Goal: Information Seeking & Learning: Learn about a topic

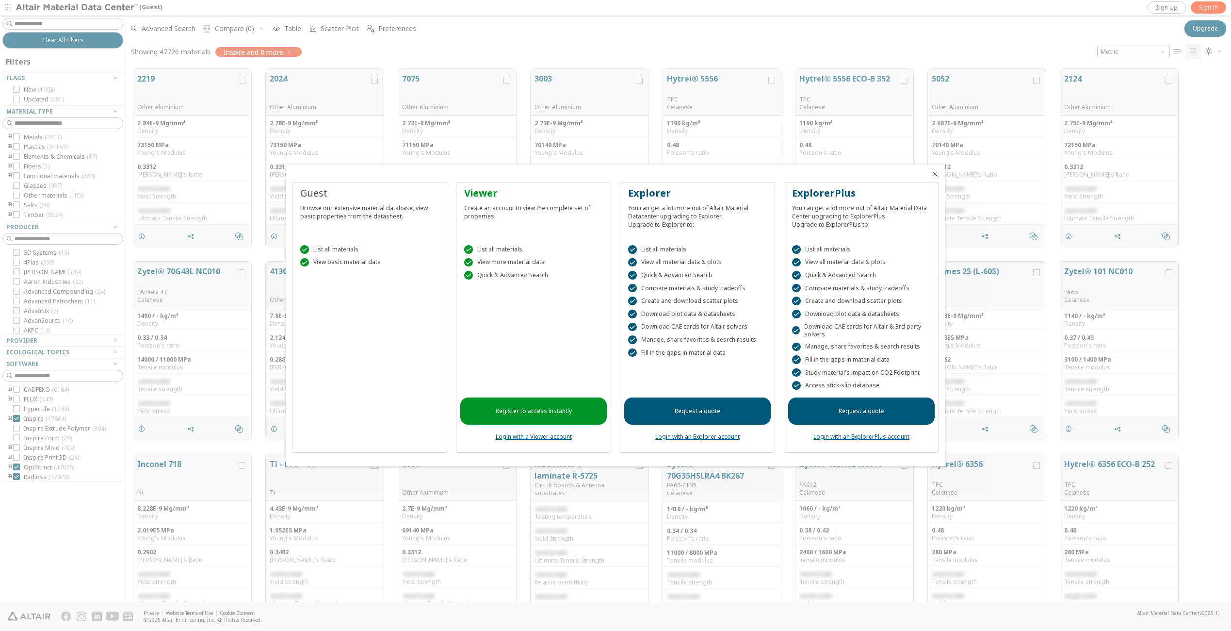
scroll to position [8, 8]
click at [470, 263] on div "" at bounding box center [468, 262] width 9 height 9
click at [933, 173] on icon "Close" at bounding box center [935, 174] width 8 height 8
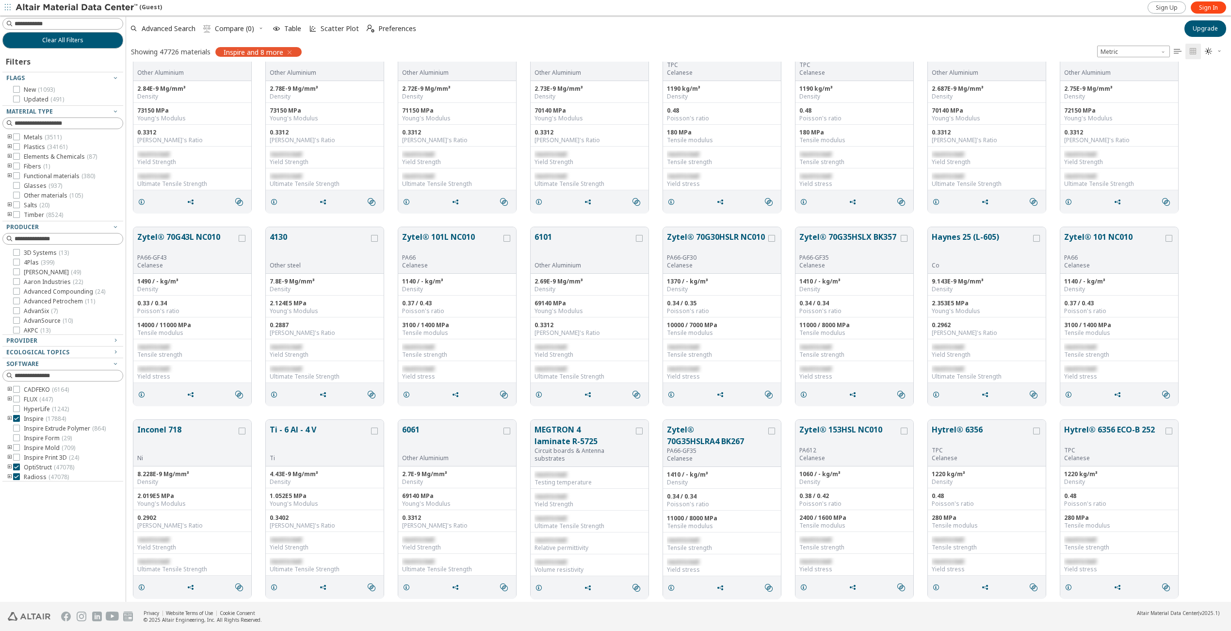
scroll to position [49, 0]
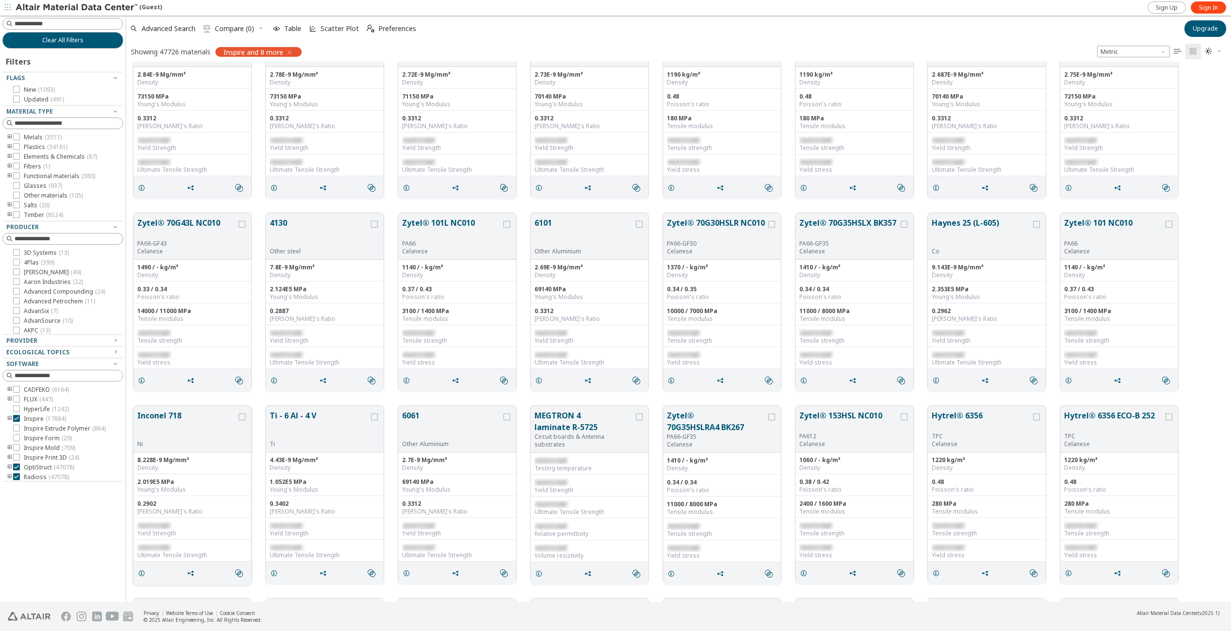
click at [194, 446] on div "Ni" at bounding box center [186, 444] width 99 height 8
click at [173, 537] on div "restricted Yield Strength" at bounding box center [192, 529] width 118 height 22
click at [160, 423] on button "Inconel 718" at bounding box center [186, 424] width 99 height 31
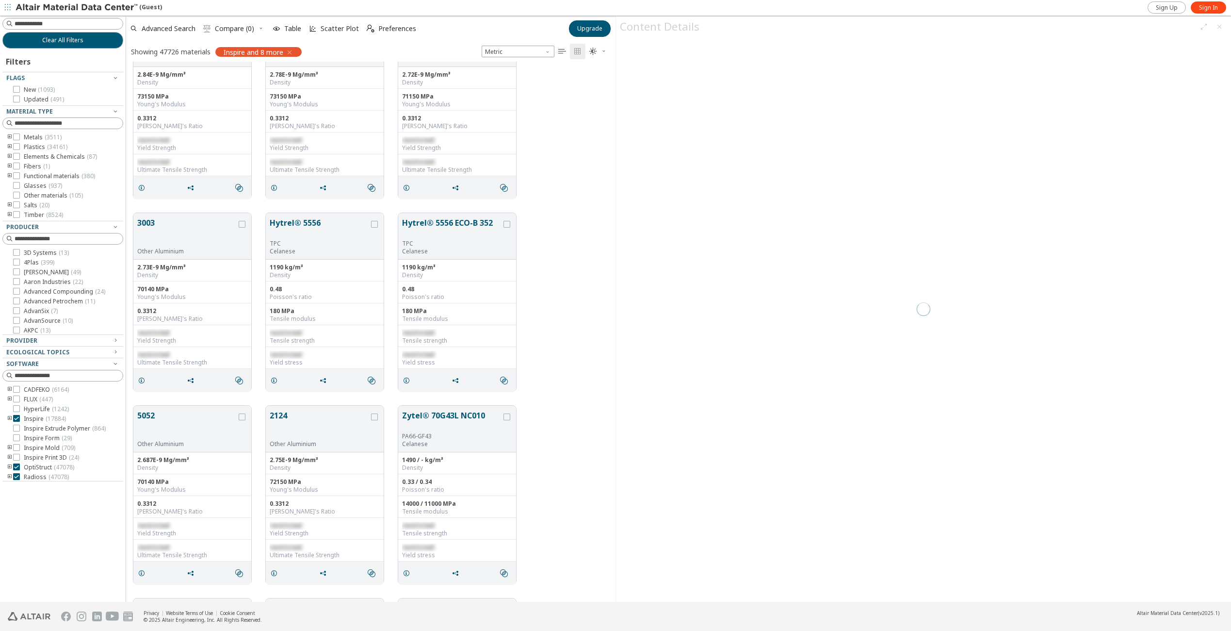
scroll to position [8, 8]
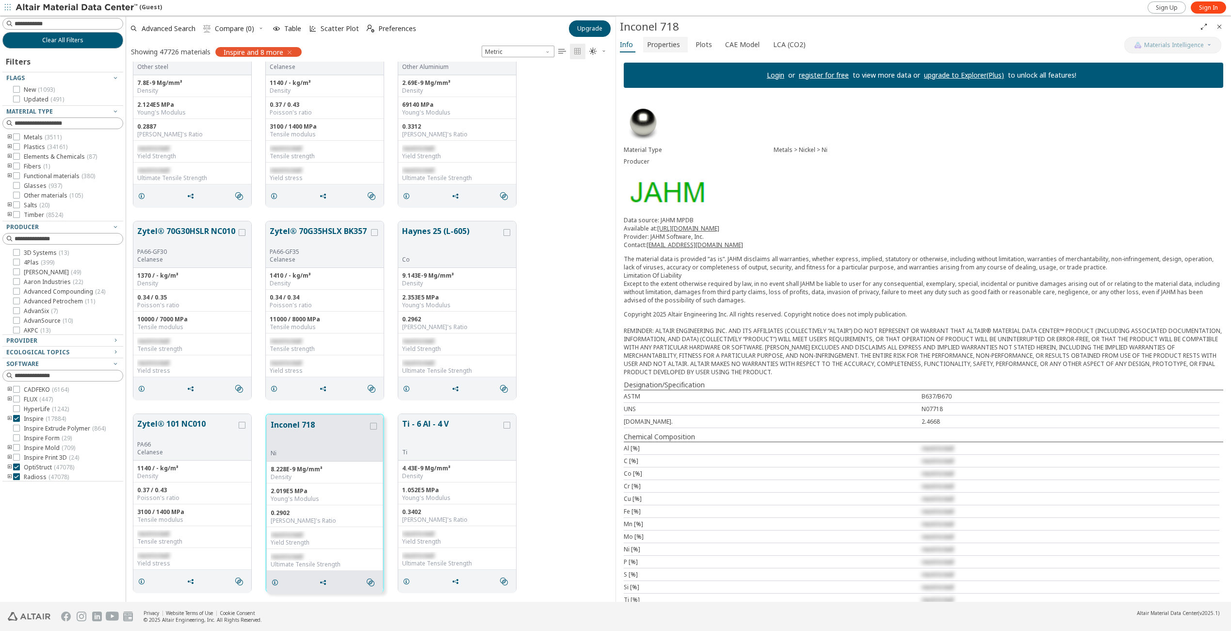
click at [657, 47] on span "Properties" at bounding box center [663, 45] width 33 height 16
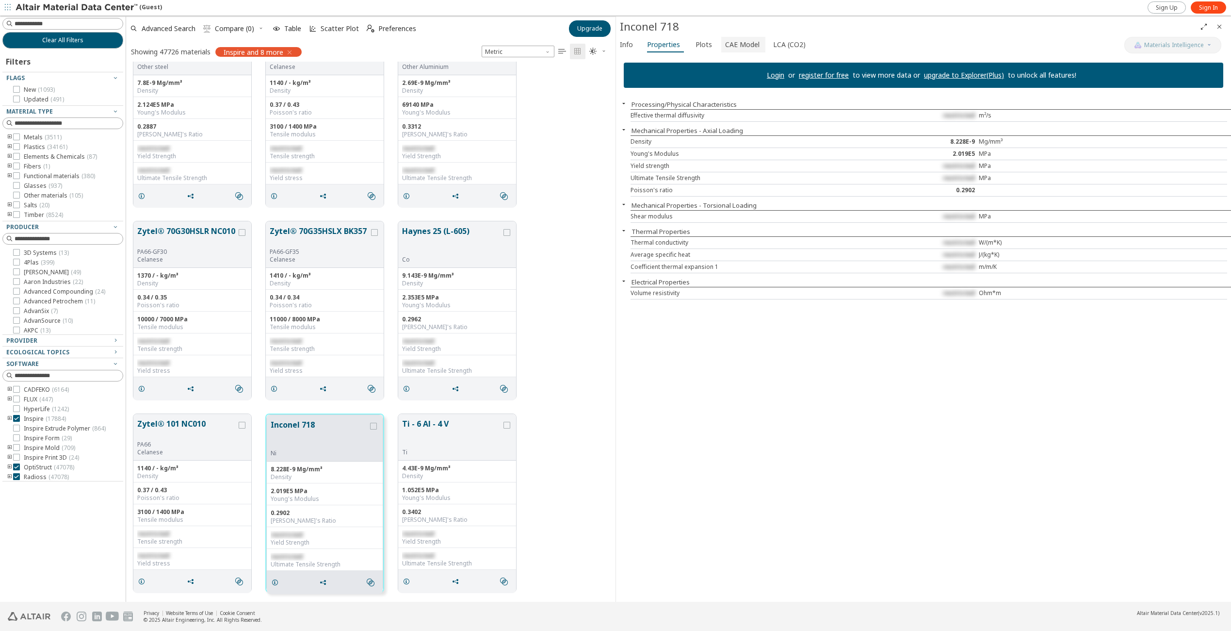
click at [734, 42] on span "CAE Model" at bounding box center [742, 45] width 34 height 16
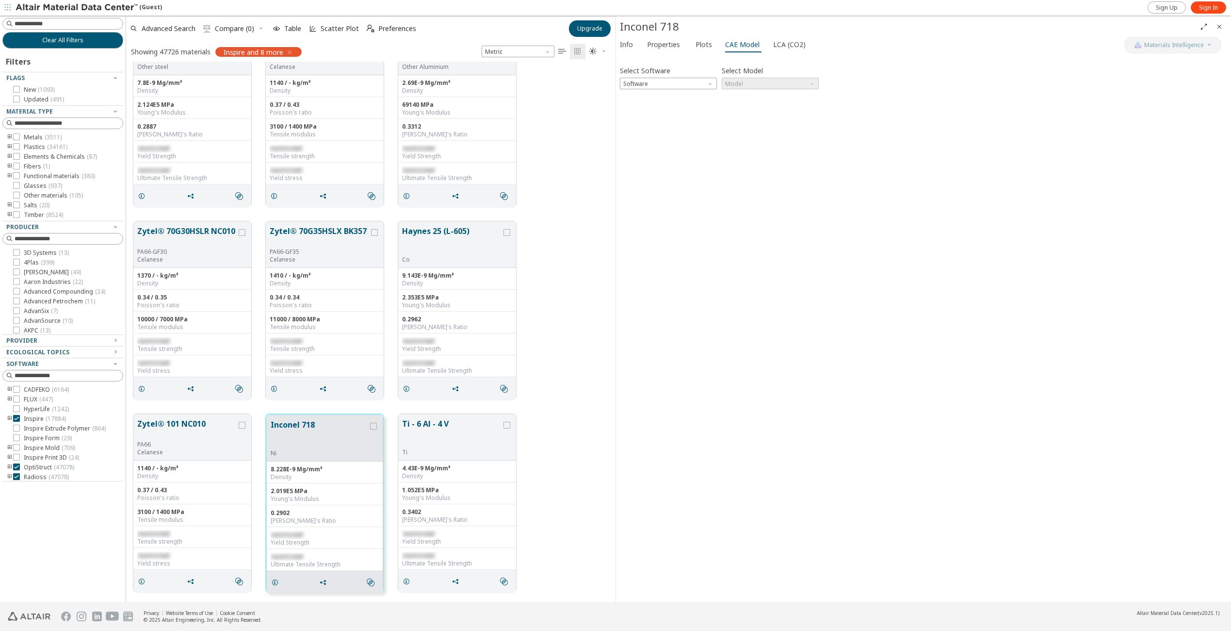
click at [703, 74] on div "Select Software Software" at bounding box center [668, 77] width 97 height 26
click at [702, 81] on span "Software" at bounding box center [668, 84] width 97 height 12
click at [653, 158] on button "Abaqus" at bounding box center [668, 153] width 97 height 12
click at [768, 87] on span "Model" at bounding box center [770, 84] width 97 height 12
click at [759, 119] on span "Plastic" at bounding box center [770, 118] width 89 height 7
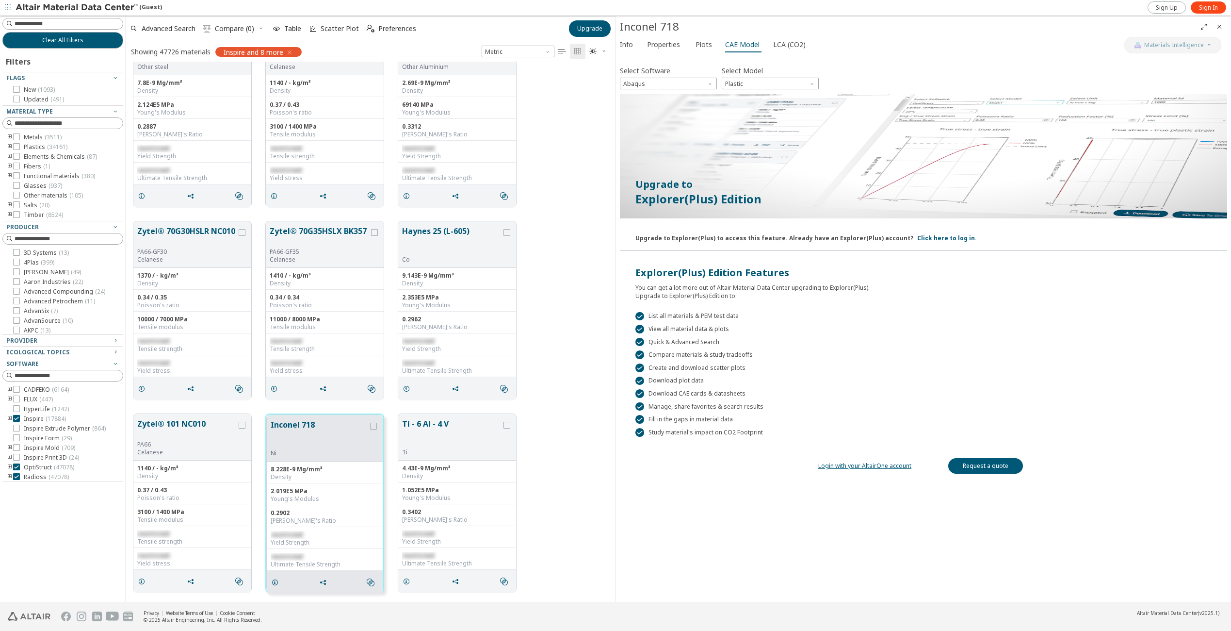
click at [856, 465] on link "Login with your AltairOne account" at bounding box center [864, 465] width 93 height 8
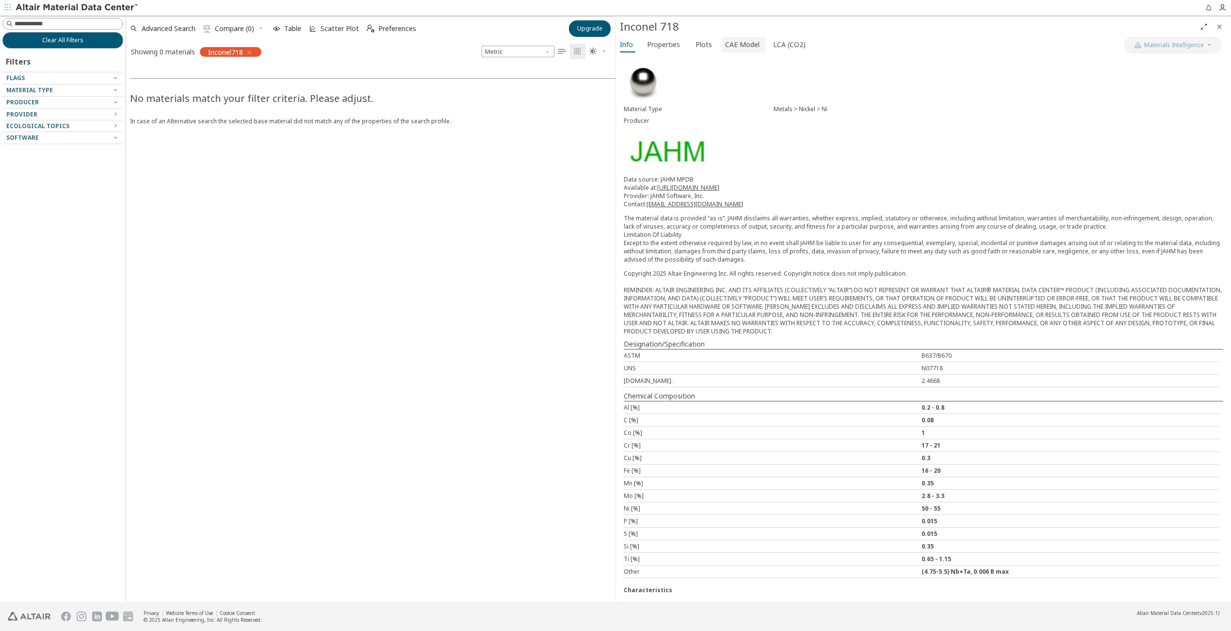
click at [747, 46] on span "CAE Model" at bounding box center [742, 45] width 34 height 16
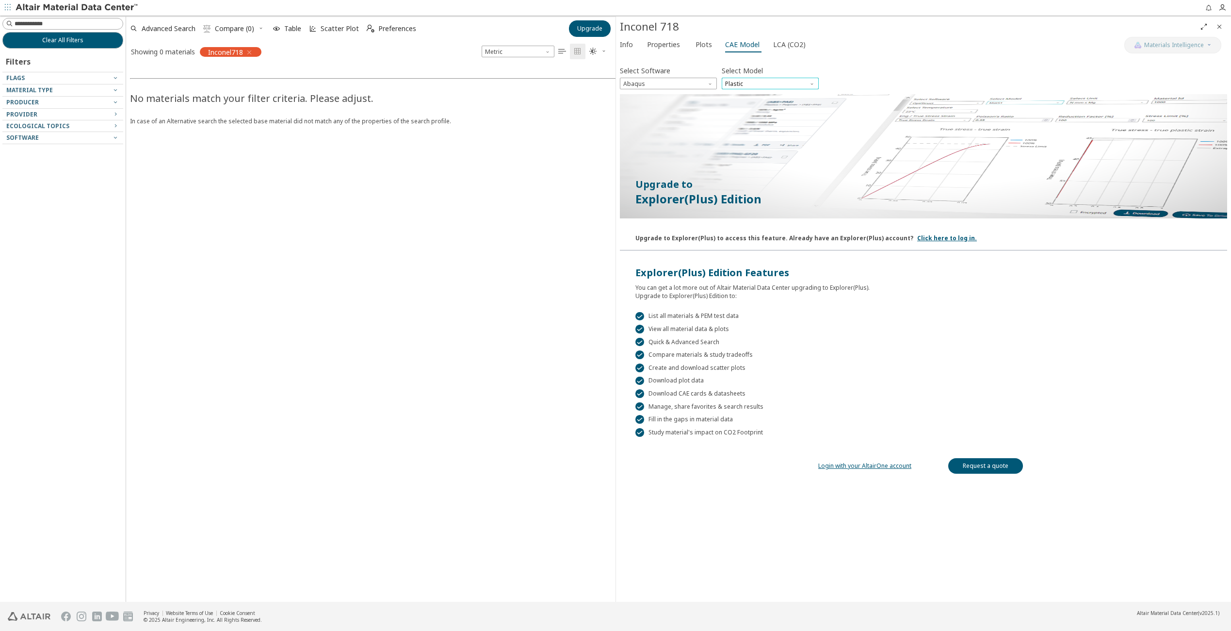
click at [748, 86] on span "Plastic" at bounding box center [770, 84] width 97 height 12
click at [748, 94] on span "Elastic" at bounding box center [770, 95] width 89 height 7
click at [894, 463] on link "Login with your AltairOne account" at bounding box center [864, 465] width 93 height 8
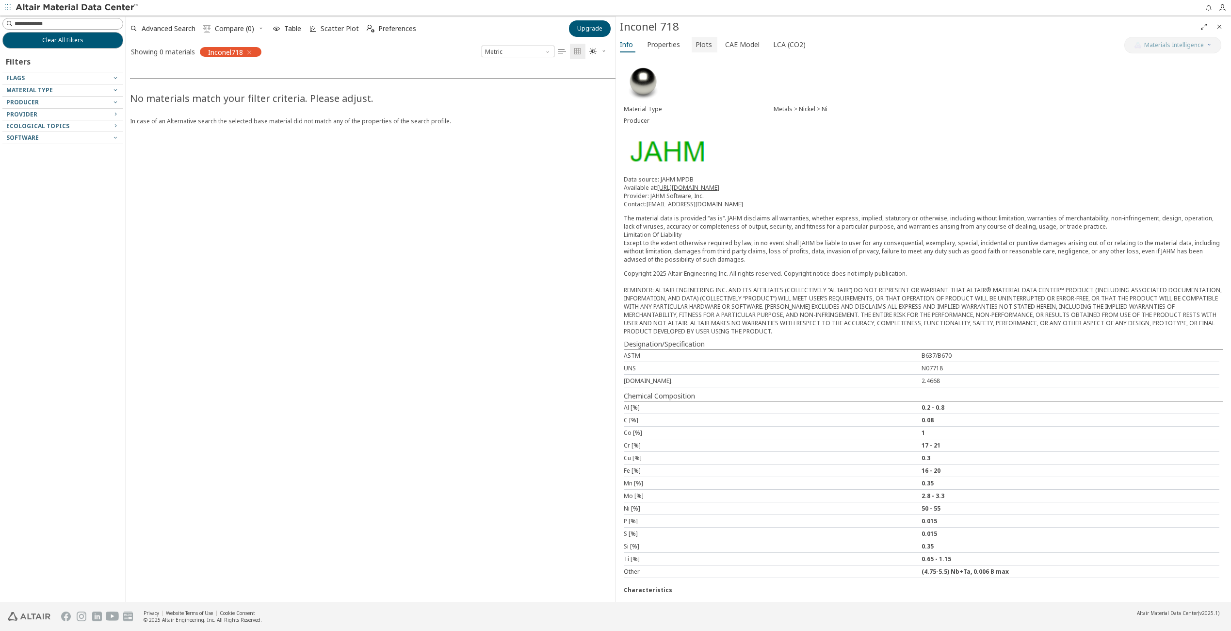
click at [702, 42] on span "Plots" at bounding box center [704, 45] width 16 height 16
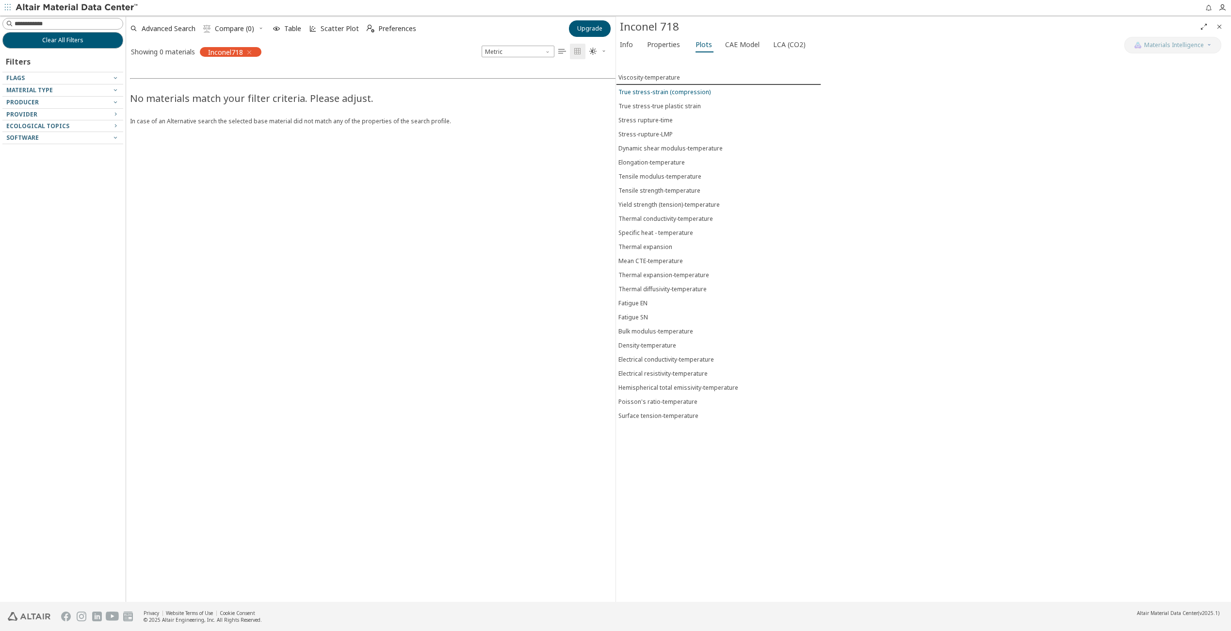
click at [677, 93] on div "True stress-strain (compression)" at bounding box center [665, 92] width 92 height 8
click at [249, 52] on icon "button" at bounding box center [249, 53] width 8 height 8
click at [634, 43] on span "Info" at bounding box center [628, 45] width 16 height 16
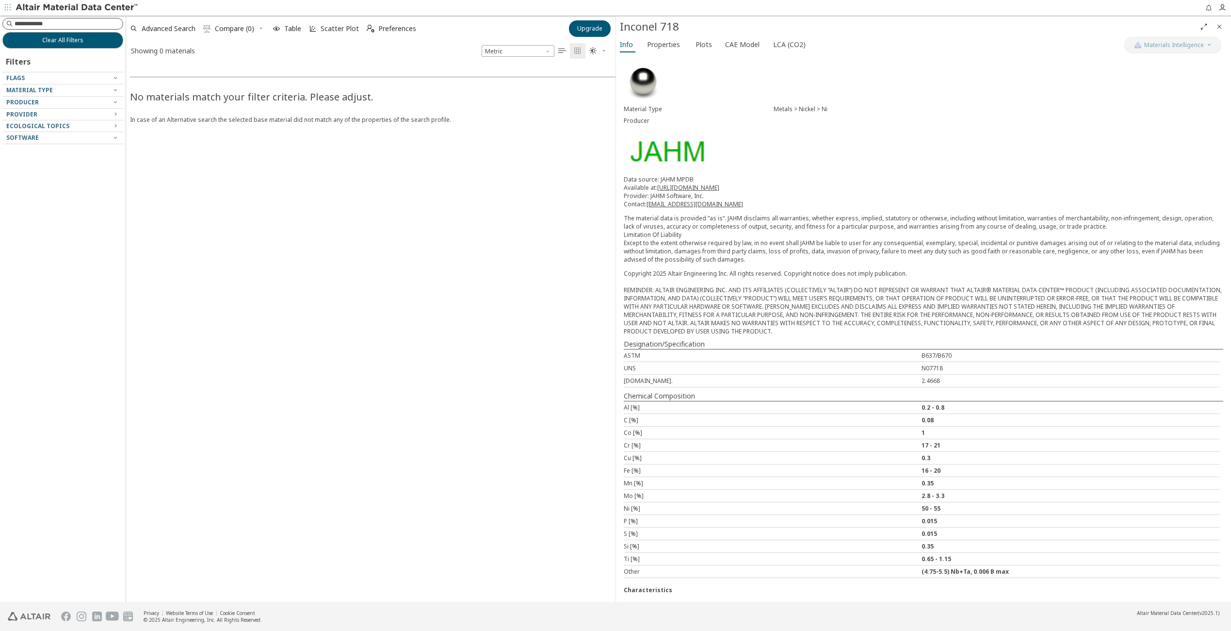
click at [73, 25] on input at bounding box center [69, 24] width 108 height 10
type input "****"
click at [229, 51] on icon "button" at bounding box center [230, 53] width 8 height 8
click at [31, 77] on div "Flags" at bounding box center [58, 78] width 105 height 8
click at [86, 18] on div at bounding box center [62, 24] width 121 height 12
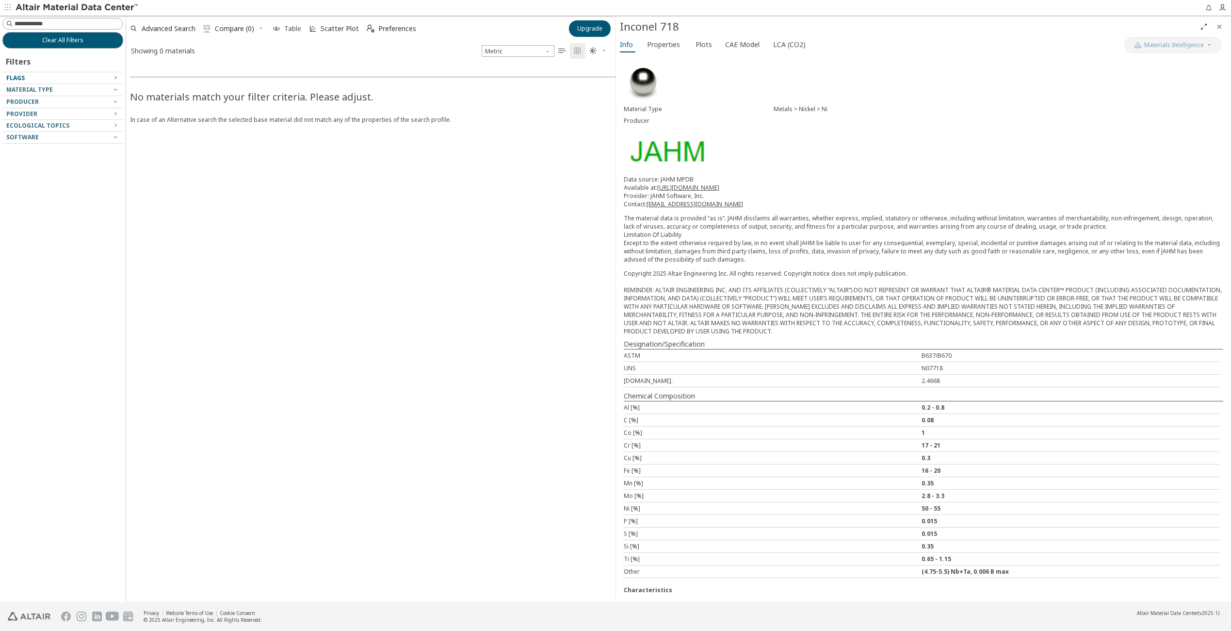
click at [296, 32] on span "Table" at bounding box center [292, 28] width 17 height 7
click at [13, 7] on button "button" at bounding box center [8, 8] width 16 height 16
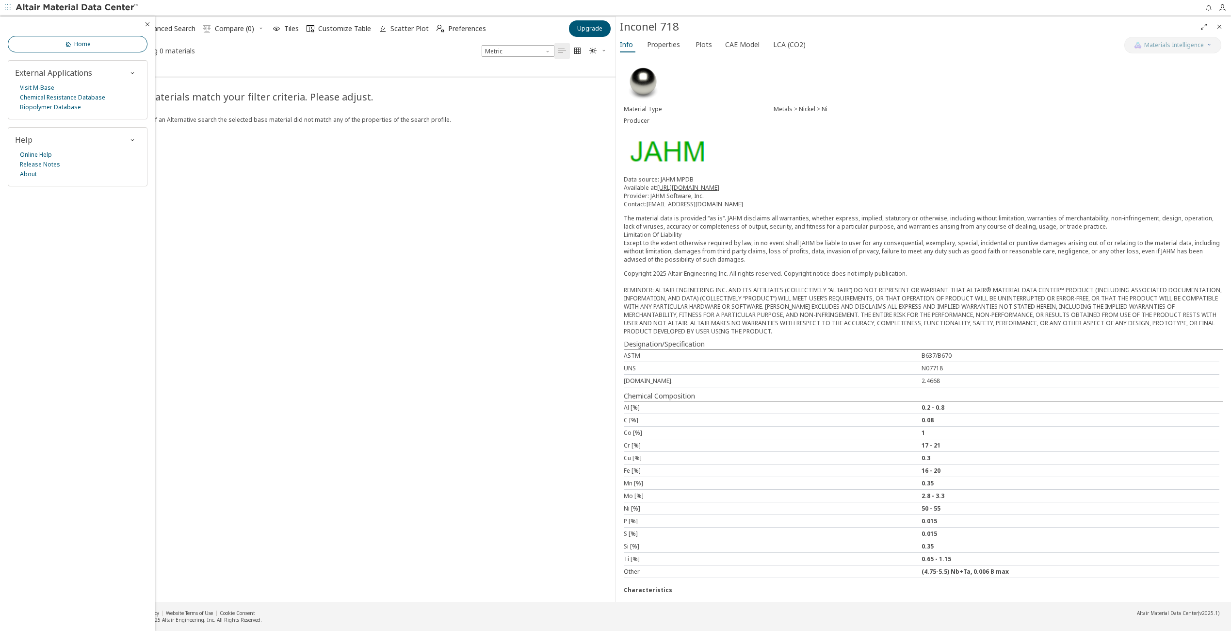
click at [77, 52] on div "Home External Applications Visit M-Base Chemical Resistance Database Biopolymer…" at bounding box center [77, 106] width 155 height 180
click at [81, 46] on span "Home" at bounding box center [82, 44] width 16 height 8
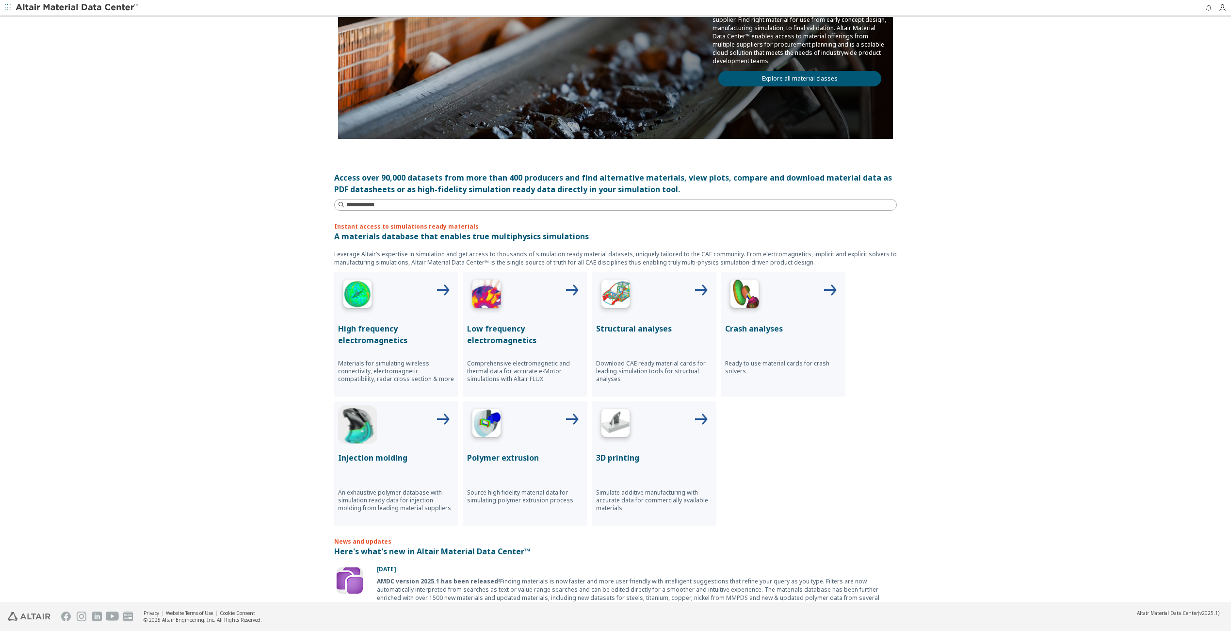
scroll to position [146, 0]
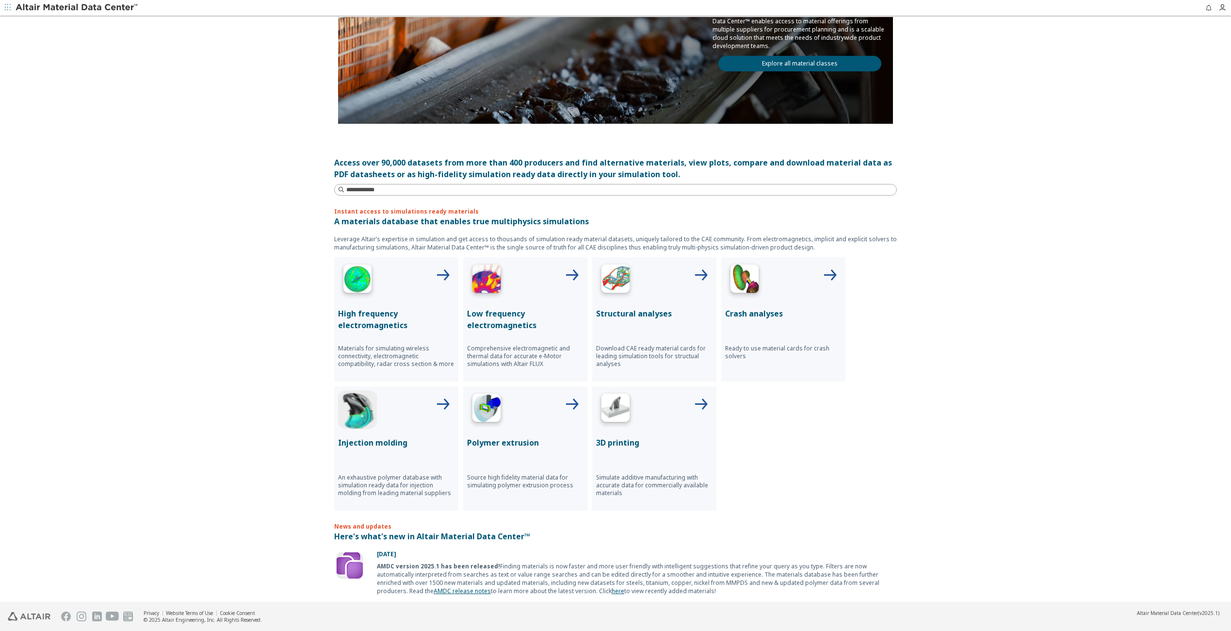
click at [618, 289] on img at bounding box center [615, 280] width 39 height 39
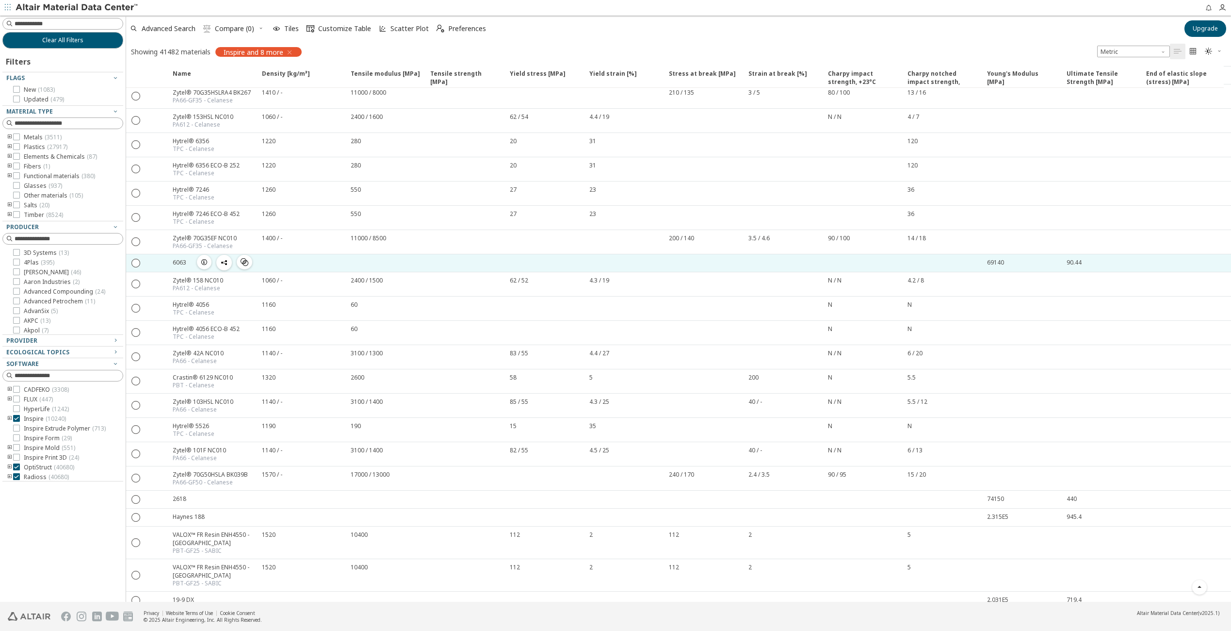
scroll to position [485, 0]
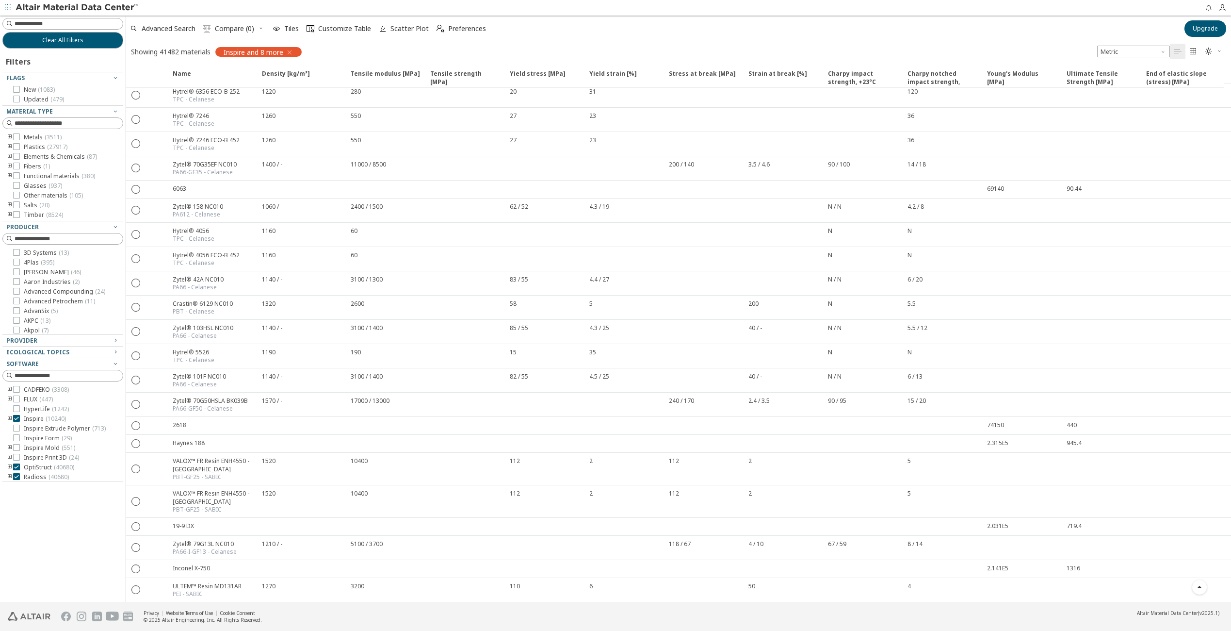
click at [7, 136] on icon "toogle group" at bounding box center [9, 137] width 7 height 8
click at [55, 174] on span "Titanium ( 138 )" at bounding box center [58, 170] width 40 height 8
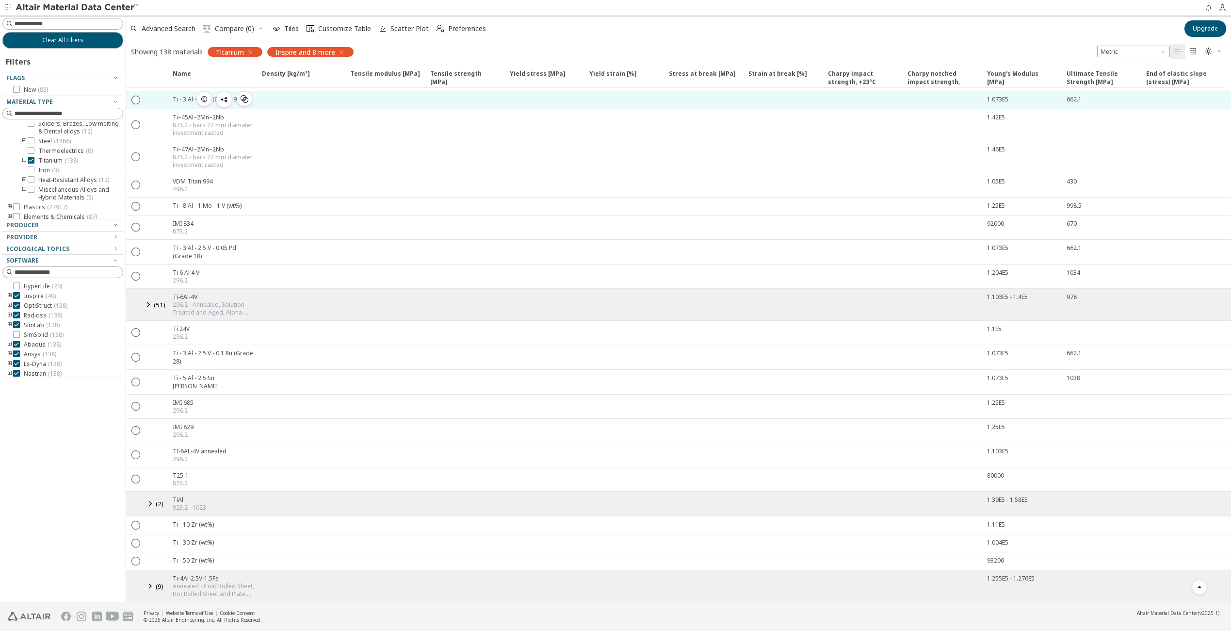
scroll to position [553, 0]
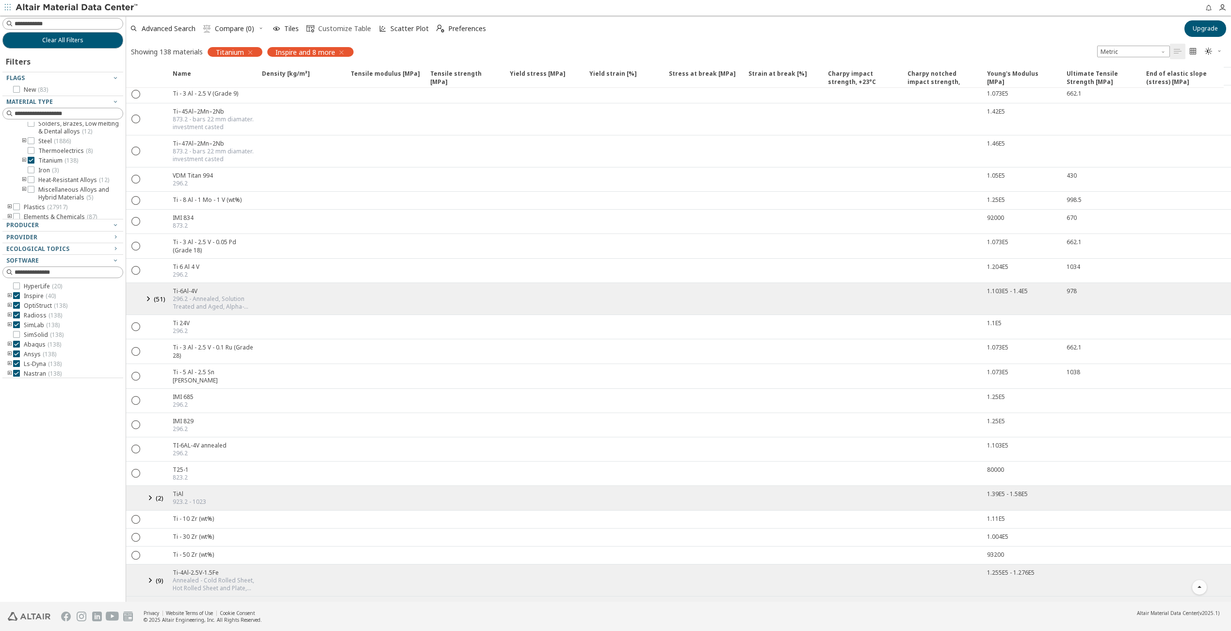
click at [355, 27] on span "Customize Table" at bounding box center [344, 28] width 53 height 7
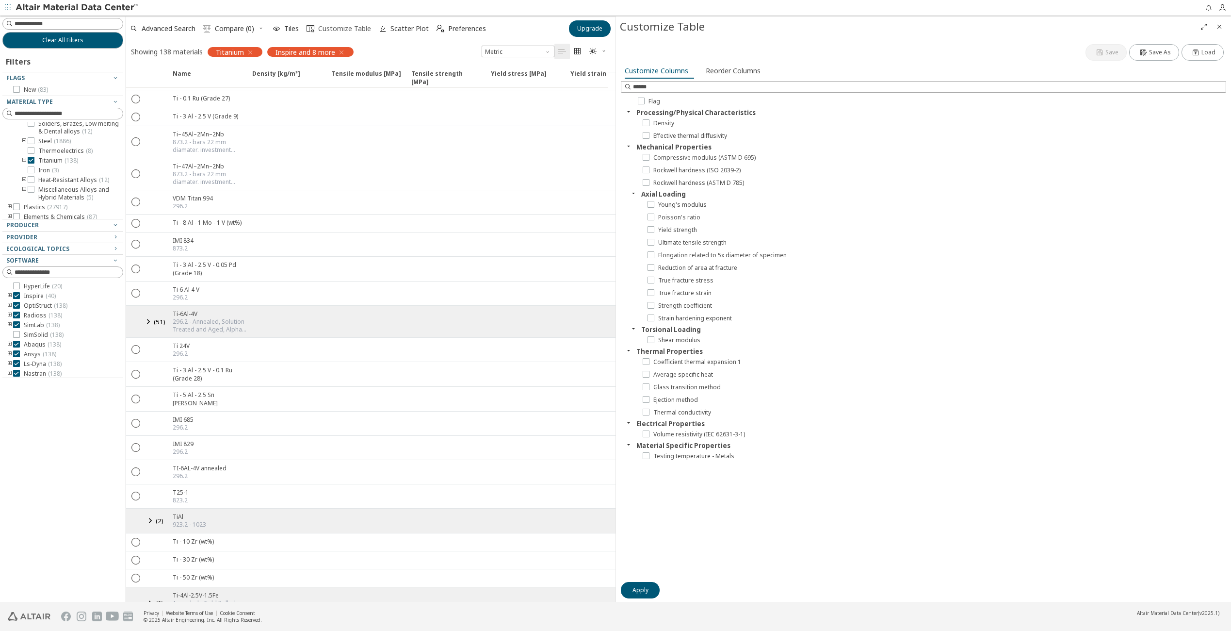
scroll to position [567, 0]
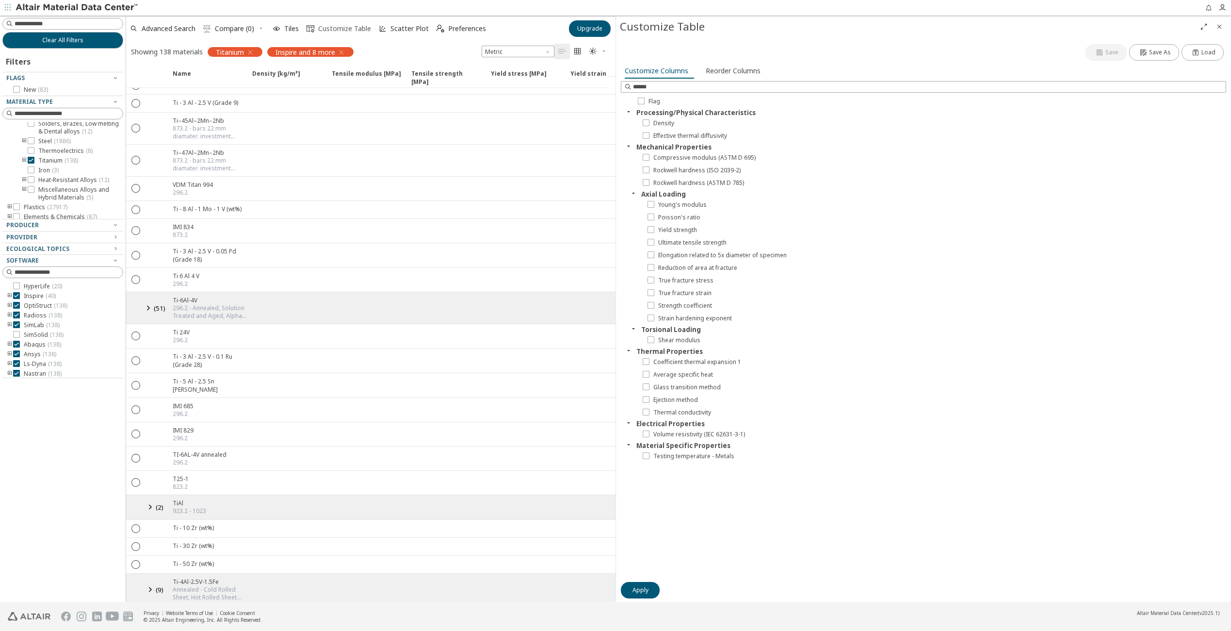
click at [355, 27] on span "Customize Table" at bounding box center [344, 28] width 53 height 7
click at [403, 26] on span "Scatter Plot" at bounding box center [410, 28] width 38 height 7
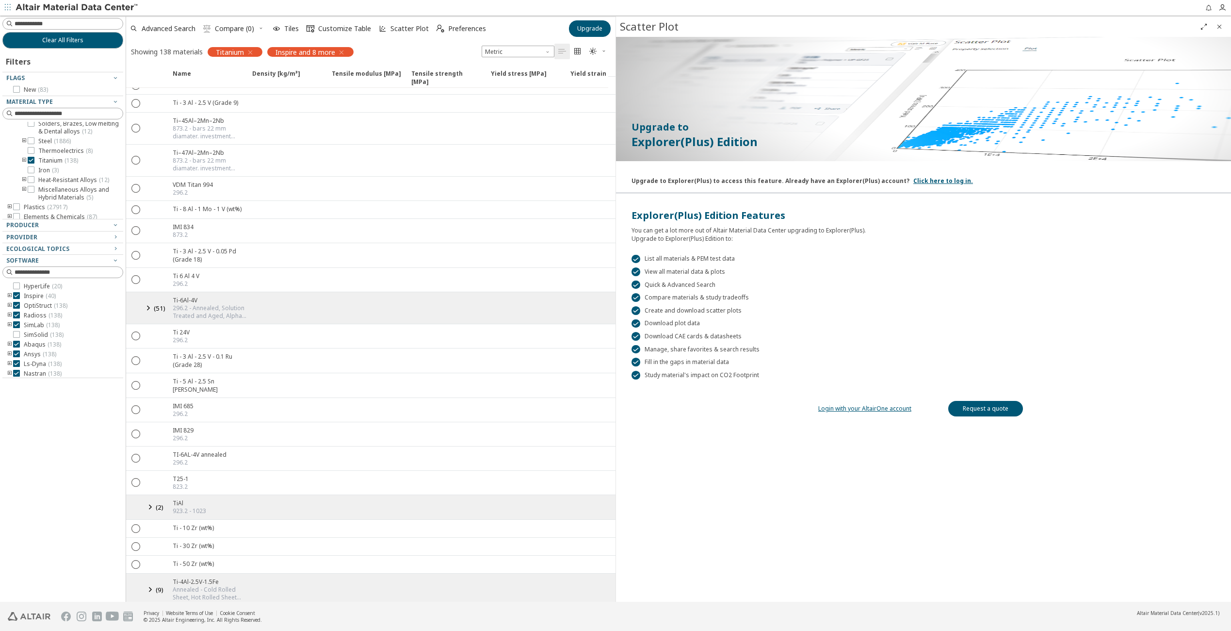
click at [207, 577] on div "Ti-4Al-2.5V-1.5Fe" at bounding box center [210, 581] width 74 height 8
click at [207, 586] on div "Annealed - Cold Rolled Sheet, Hot Rolled Sheet and Plate, Single Melt (EBSM) Co…" at bounding box center [210, 594] width 74 height 16
click at [148, 583] on icon at bounding box center [150, 589] width 12 height 12
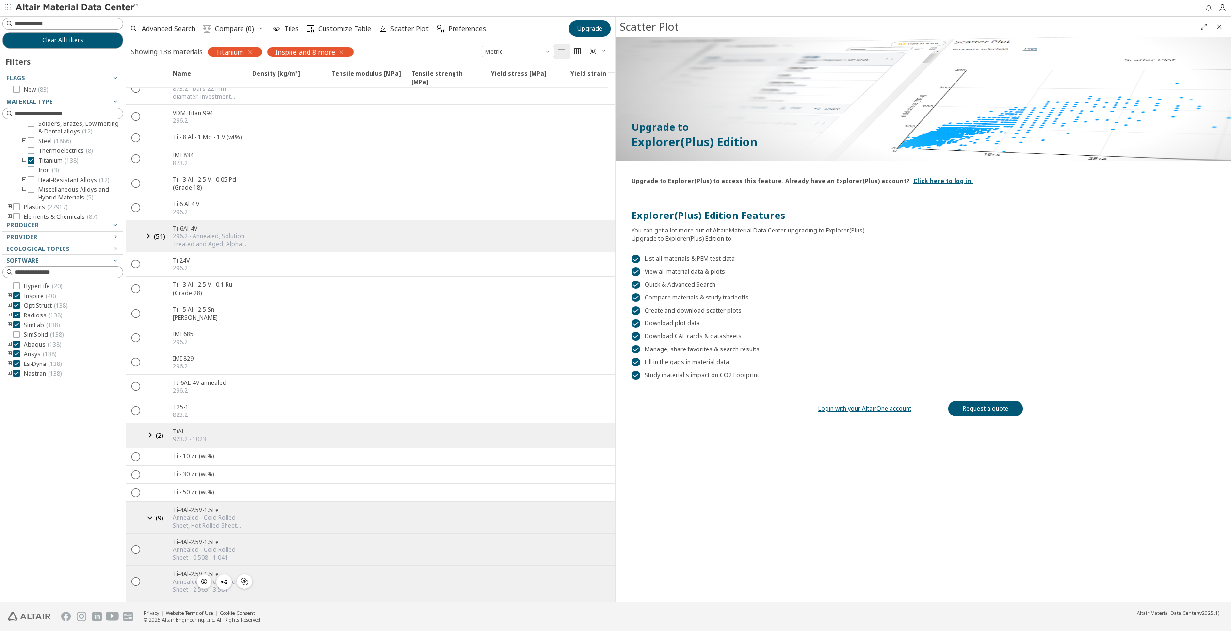
scroll to position [761, 0]
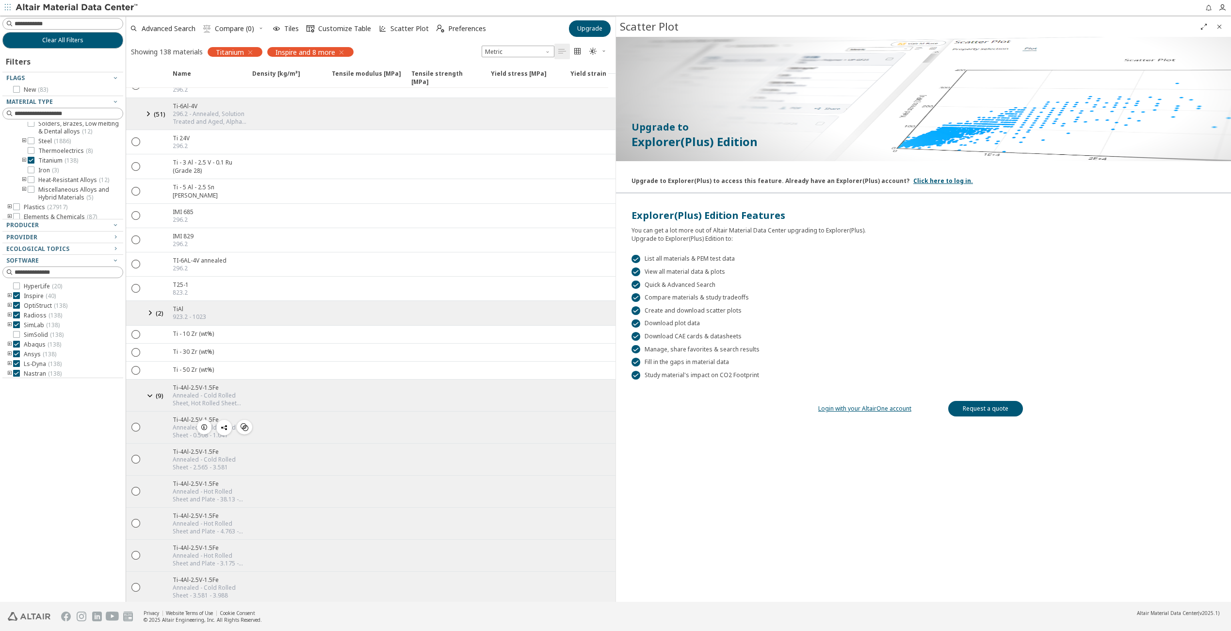
click at [206, 423] on icon "button" at bounding box center [204, 427] width 8 height 8
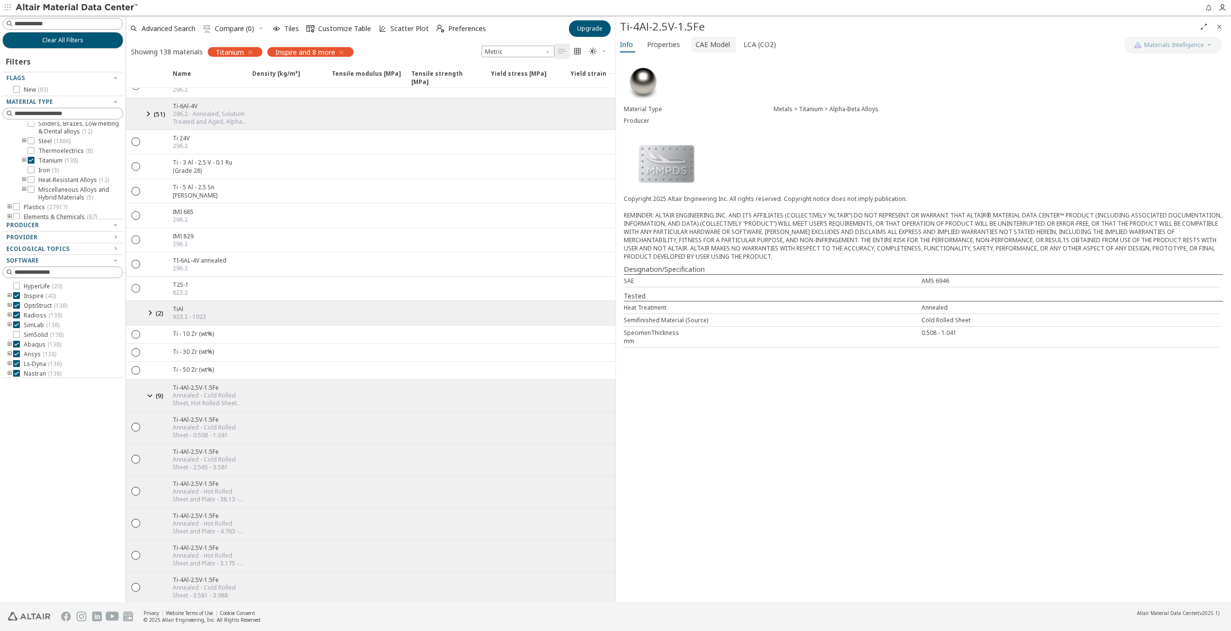
click at [724, 42] on span "CAE Model" at bounding box center [713, 45] width 34 height 16
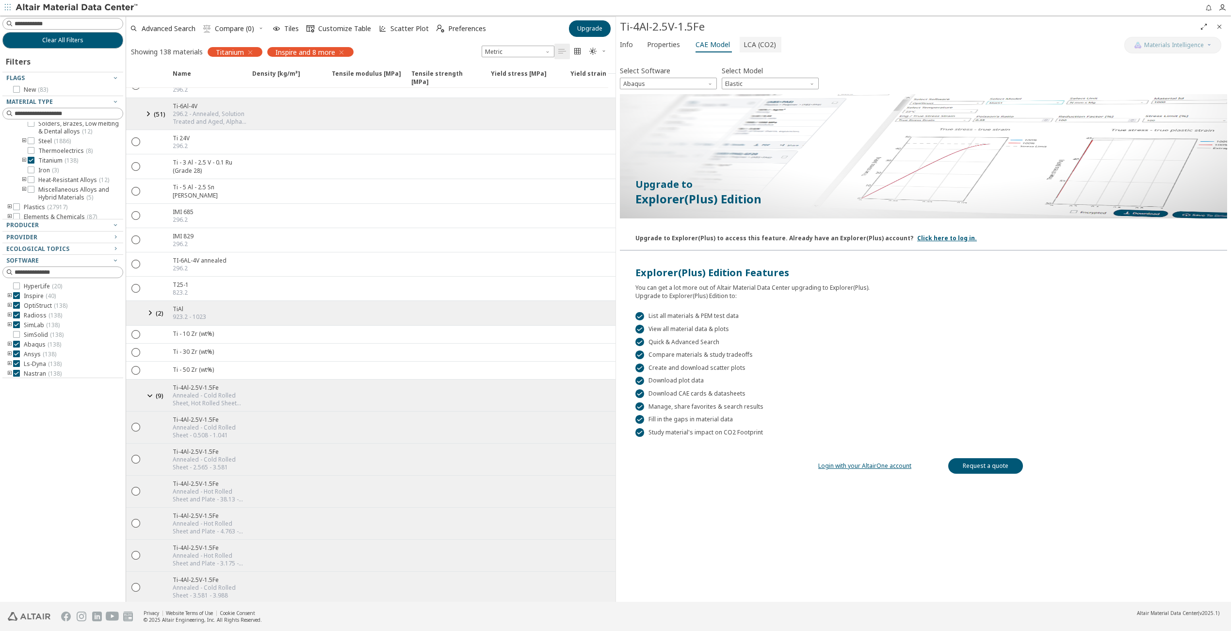
click at [744, 46] on span "LCA (CO2)" at bounding box center [760, 45] width 33 height 16
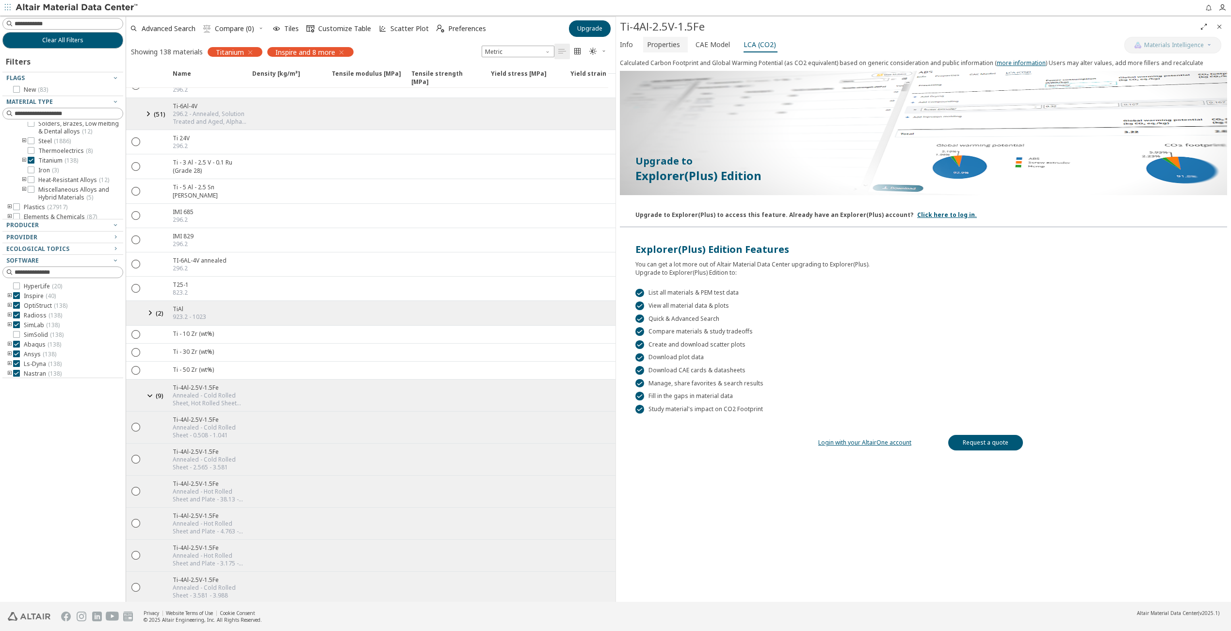
click at [677, 44] on span "Properties" at bounding box center [663, 45] width 33 height 16
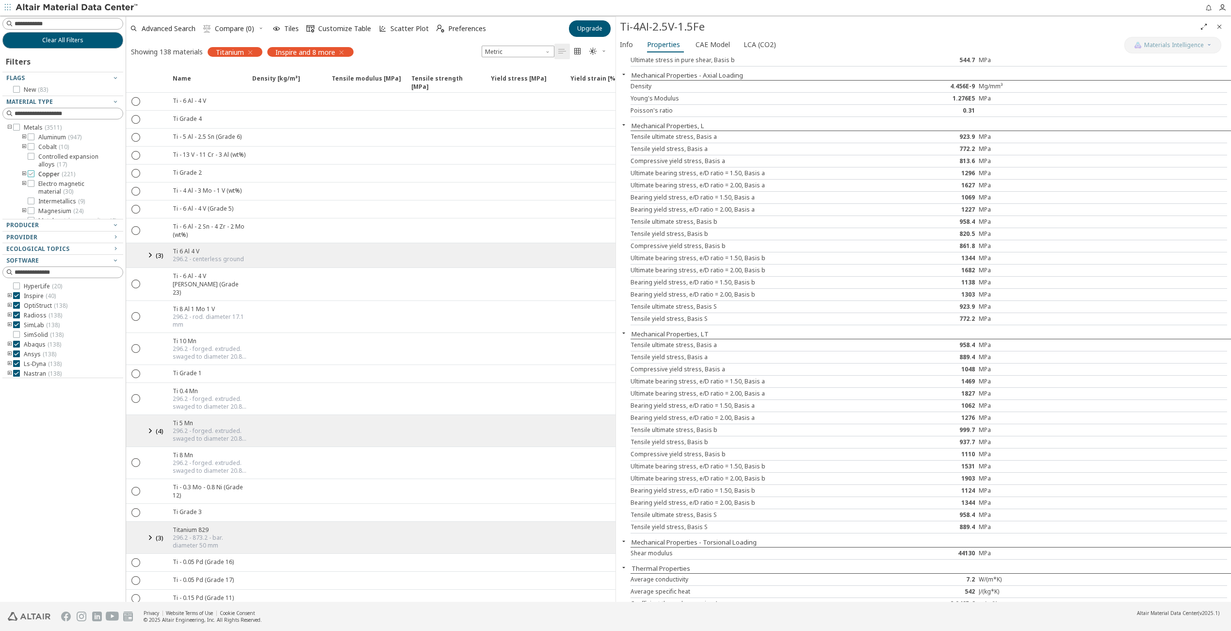
scroll to position [146, 0]
click at [23, 145] on icon "toogle group" at bounding box center [24, 141] width 7 height 8
click at [76, 143] on span "High-Alloyed ( 286 )" at bounding box center [78, 139] width 51 height 8
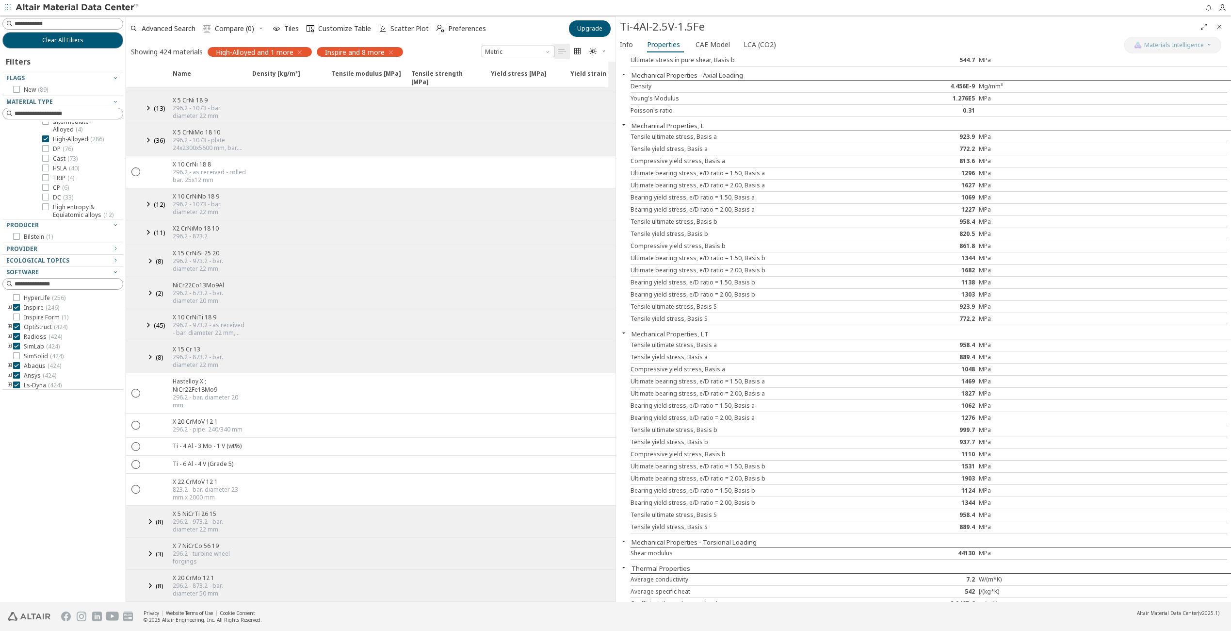
scroll to position [49, 0]
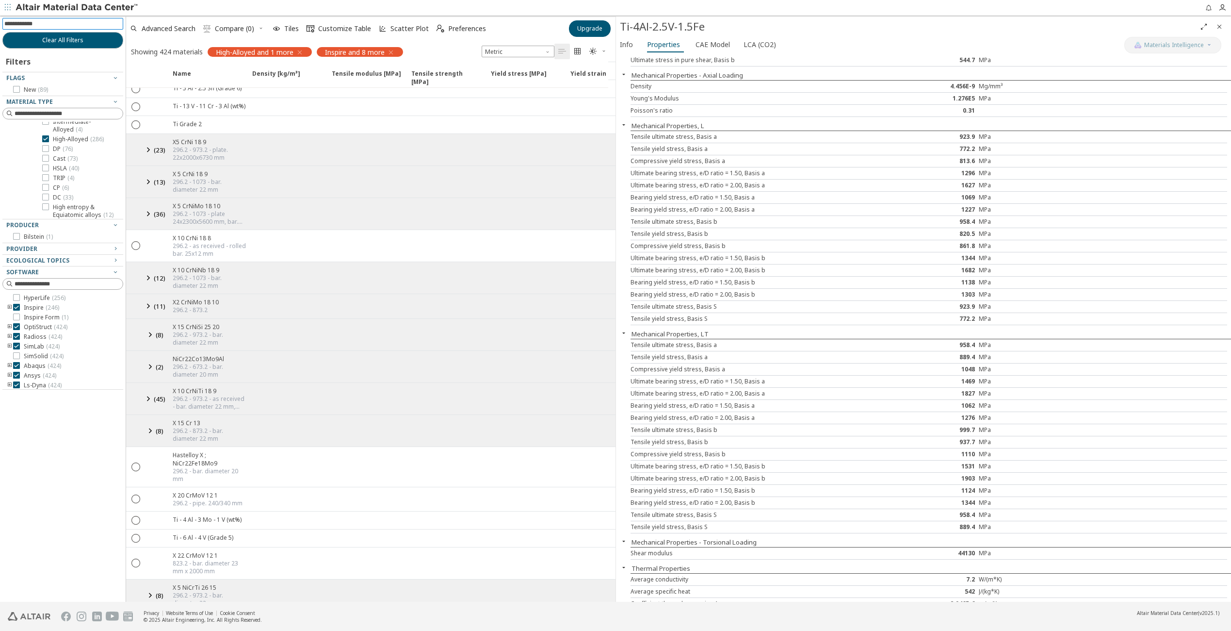
click at [29, 24] on input at bounding box center [63, 23] width 119 height 11
type input "****"
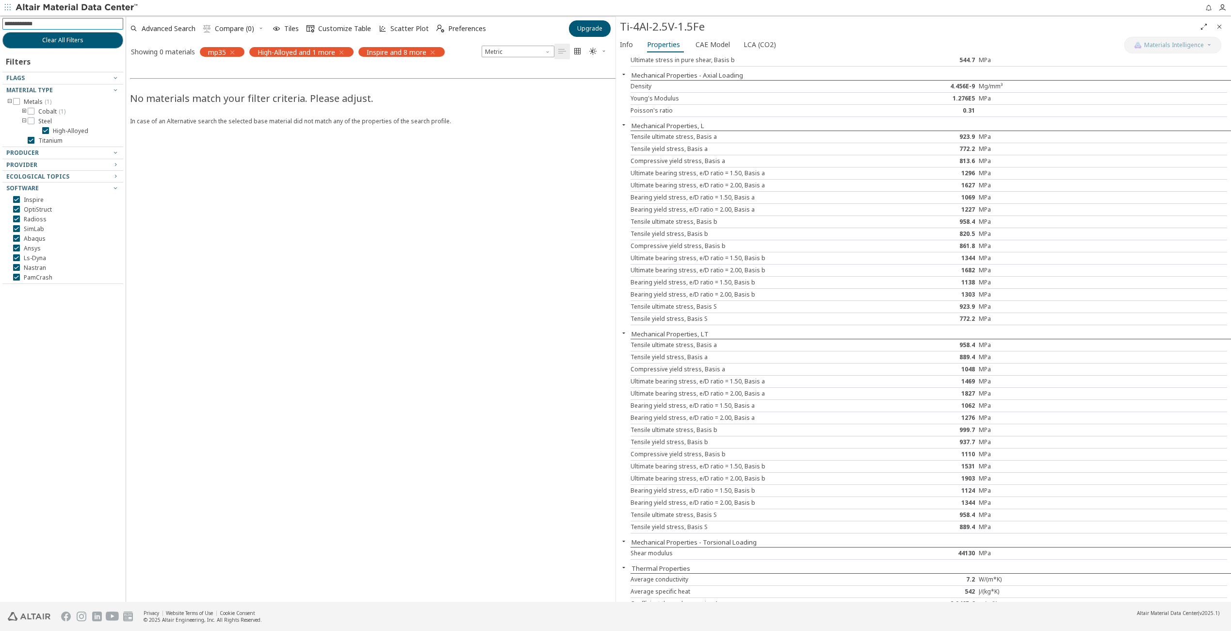
click at [347, 51] on div "High-Alloyed and 1 more" at bounding box center [301, 52] width 104 height 10
click at [343, 49] on icon "button" at bounding box center [342, 53] width 8 height 8
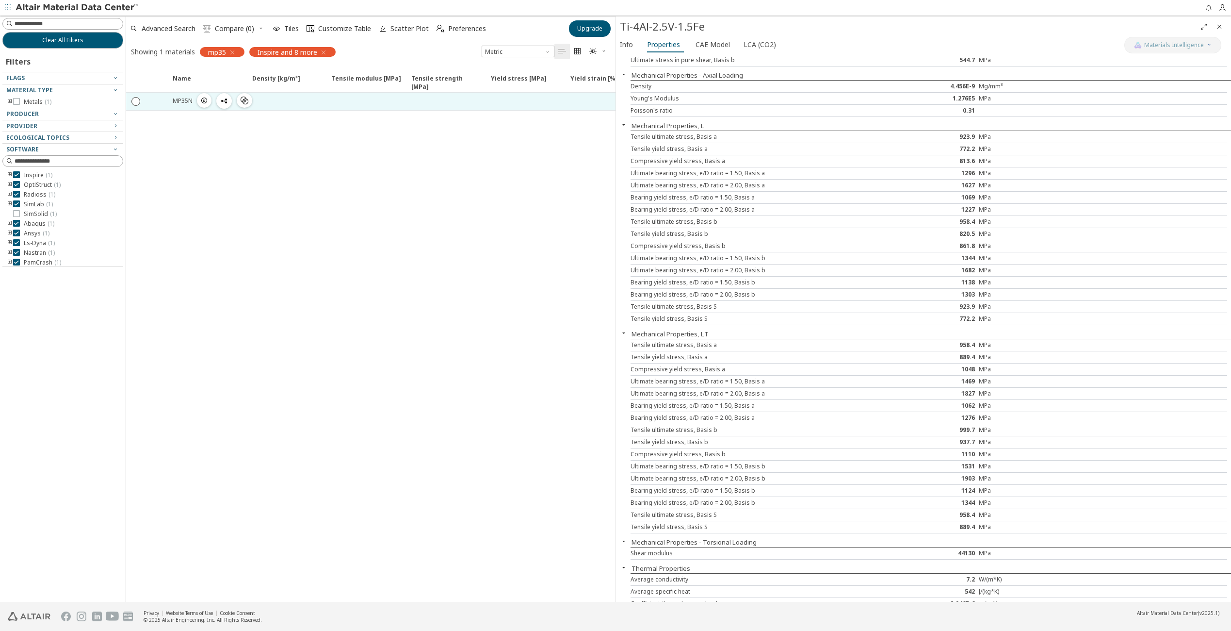
click at [181, 100] on div "MP35N" at bounding box center [183, 101] width 20 height 8
click at [135, 101] on icon "" at bounding box center [136, 101] width 9 height 9
click at [186, 99] on div "MP35N" at bounding box center [183, 101] width 21 height 8
click at [204, 98] on icon "button" at bounding box center [204, 101] width 8 height 8
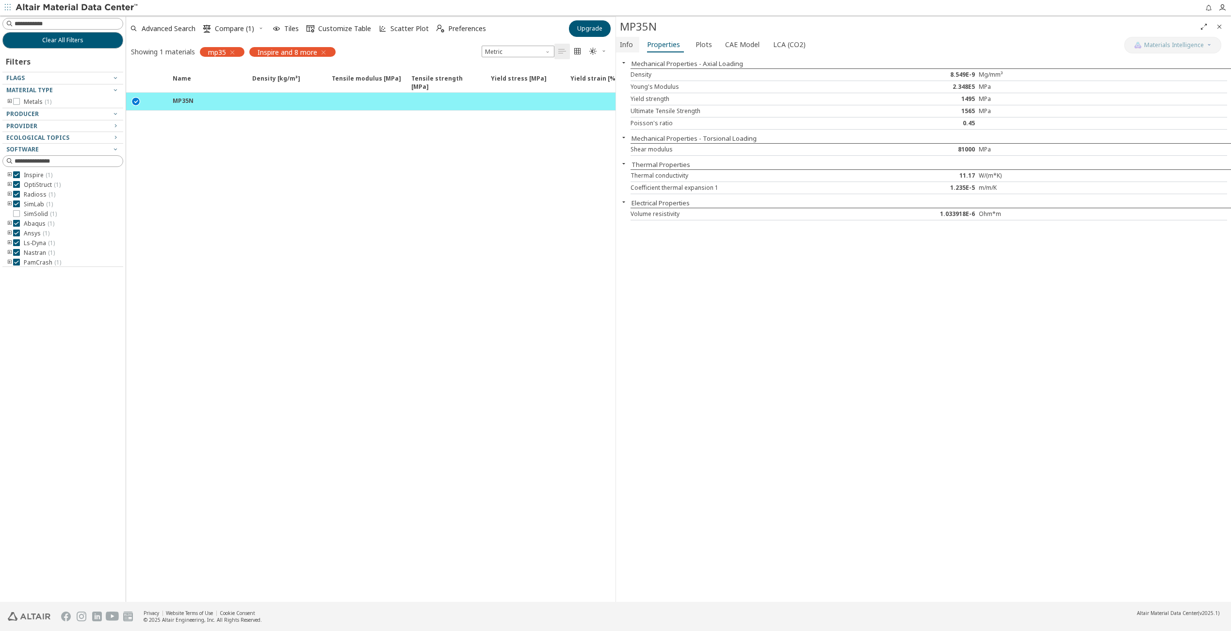
click at [628, 45] on span "Info" at bounding box center [626, 45] width 13 height 16
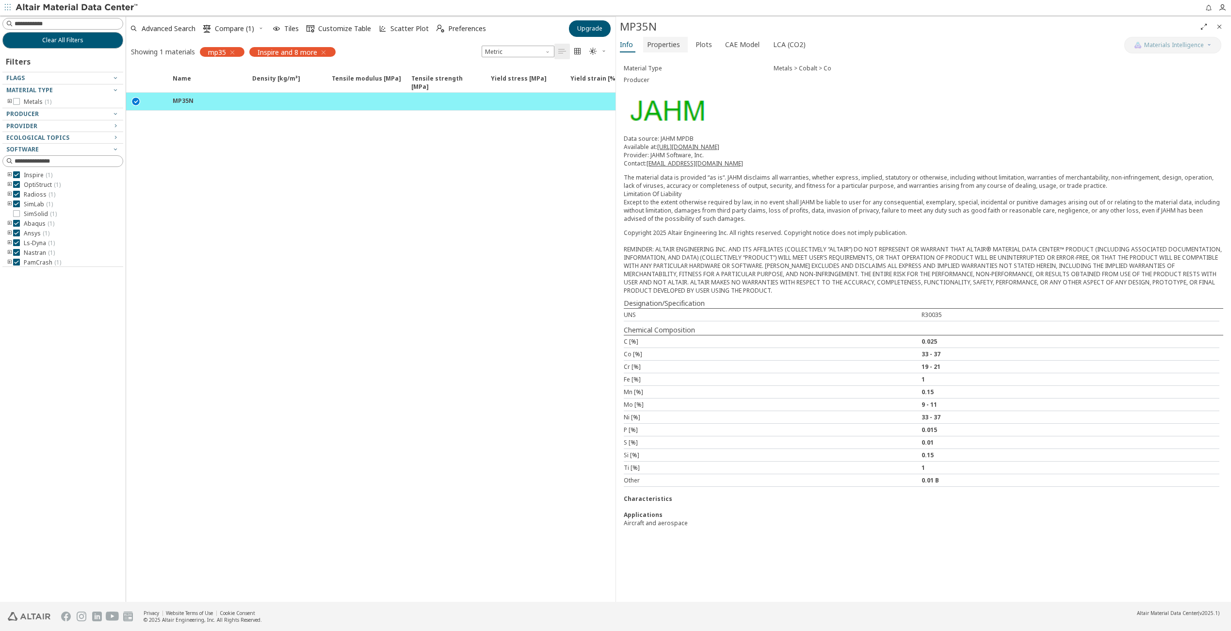
click at [681, 49] on button "Properties" at bounding box center [665, 45] width 45 height 16
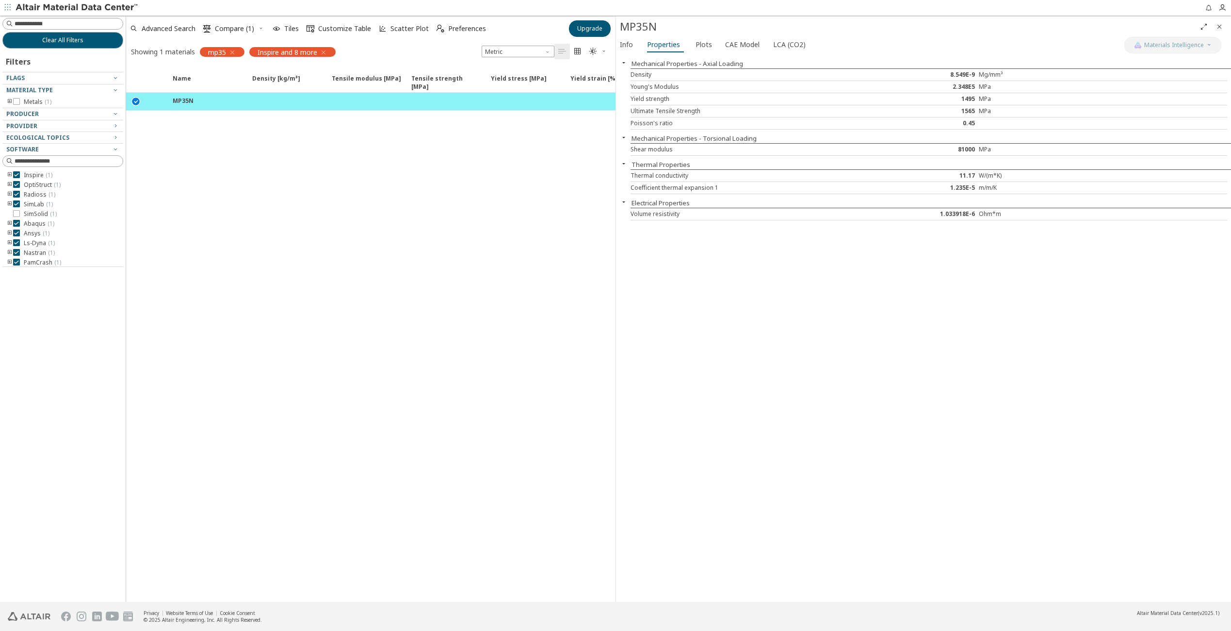
click at [714, 46] on div "Info Properties Plots CAE Model LCA (CO2)" at bounding box center [870, 46] width 508 height 18
click at [704, 46] on span "Plots" at bounding box center [704, 45] width 16 height 16
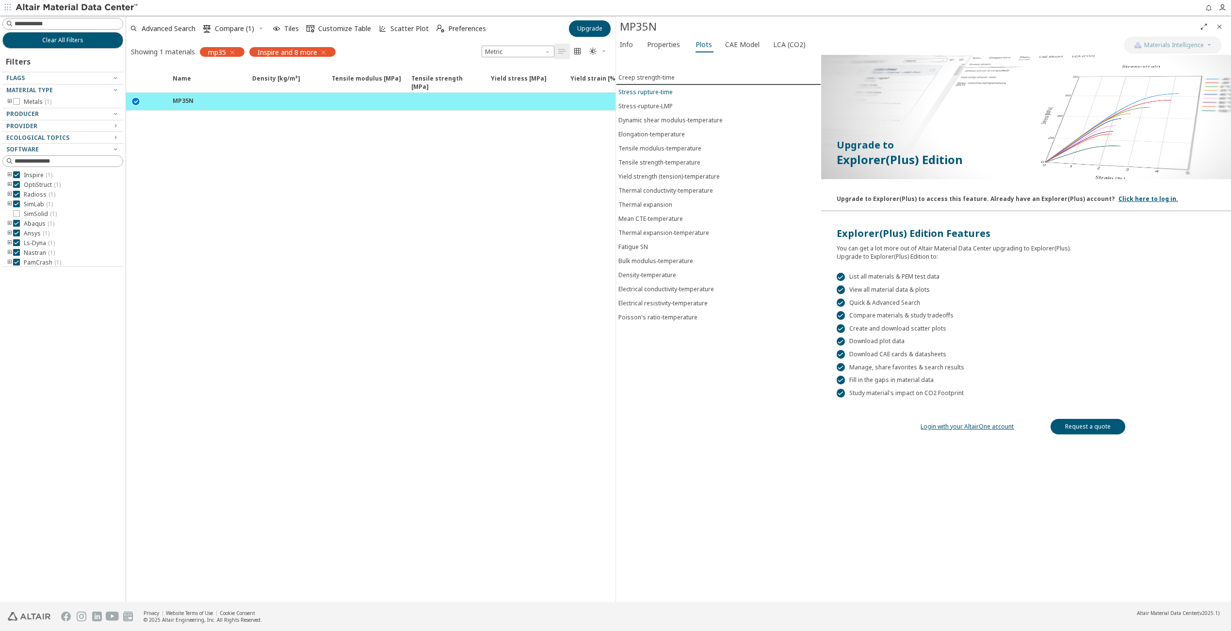
click at [654, 89] on div "Stress rupture-time" at bounding box center [646, 92] width 54 height 8
click at [669, 76] on div "Creep strength-time" at bounding box center [647, 77] width 56 height 8
click at [661, 102] on div "Stress-rupture-LMP" at bounding box center [646, 106] width 54 height 8
click at [659, 116] on div "Dynamic shear modulus-temperature" at bounding box center [671, 120] width 104 height 8
click at [658, 121] on button "Dynamic shear modulus-temperature" at bounding box center [718, 120] width 205 height 15
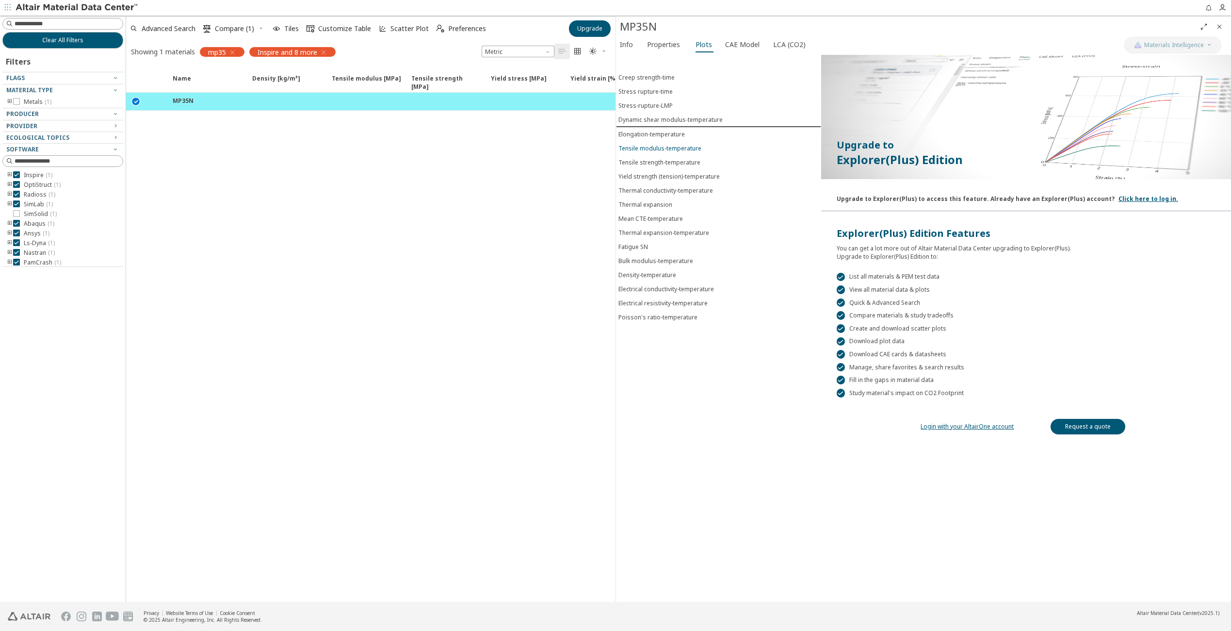
click at [658, 144] on div "Tensile modulus-temperature" at bounding box center [660, 148] width 83 height 8
click at [655, 158] on div "Tensile strength-temperature" at bounding box center [660, 162] width 82 height 8
drag, startPoint x: 659, startPoint y: 170, endPoint x: 659, endPoint y: 178, distance: 7.8
click at [659, 172] on div "Yield strength (tension)-temperature" at bounding box center [669, 176] width 101 height 8
click at [658, 186] on div "Thermal conductivity-temperature" at bounding box center [666, 190] width 95 height 8
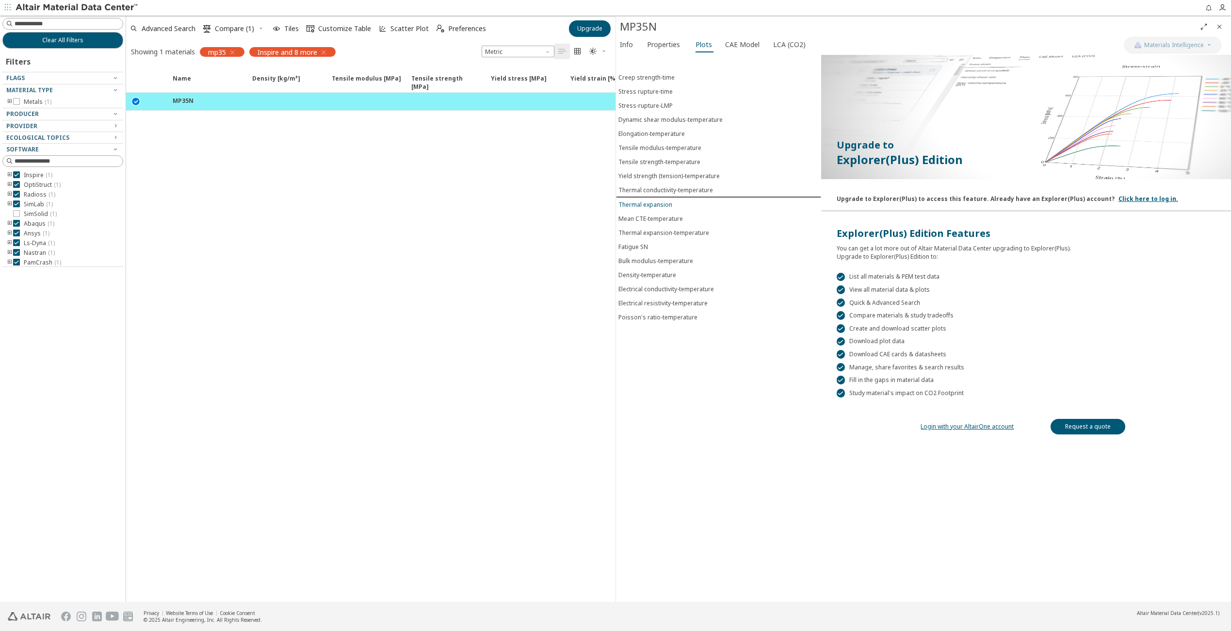
click at [655, 197] on button "Thermal expansion" at bounding box center [718, 204] width 205 height 14
click at [653, 200] on button "Thermal expansion" at bounding box center [718, 204] width 205 height 15
click at [652, 215] on button "Mean CTE-temperature" at bounding box center [718, 219] width 205 height 14
click at [655, 240] on button "Fatigue SN" at bounding box center [718, 247] width 205 height 14
click at [790, 41] on span "LCA (CO2)" at bounding box center [789, 45] width 33 height 16
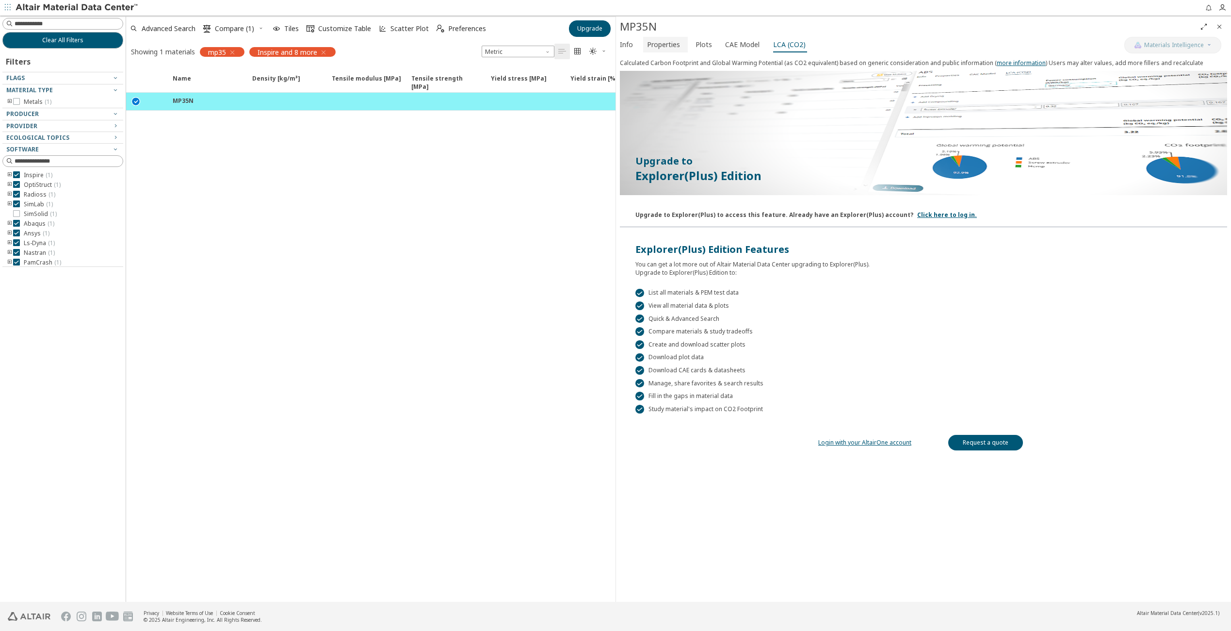
click at [661, 51] on button "Properties" at bounding box center [665, 45] width 45 height 16
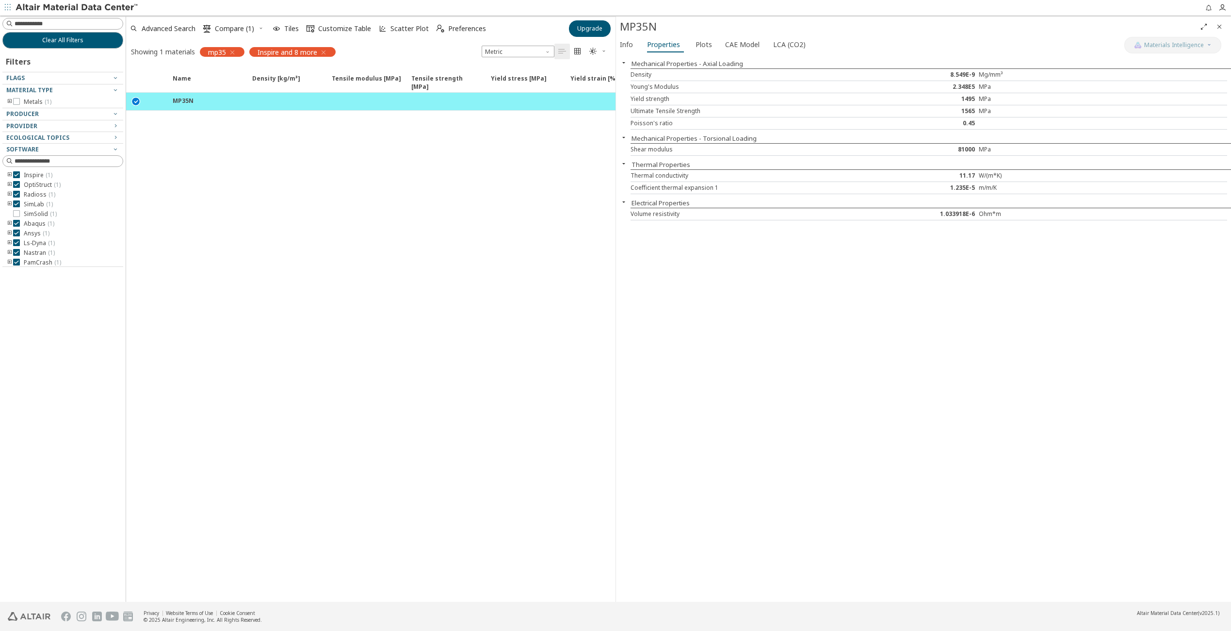
click at [326, 51] on icon "button" at bounding box center [324, 53] width 8 height 8
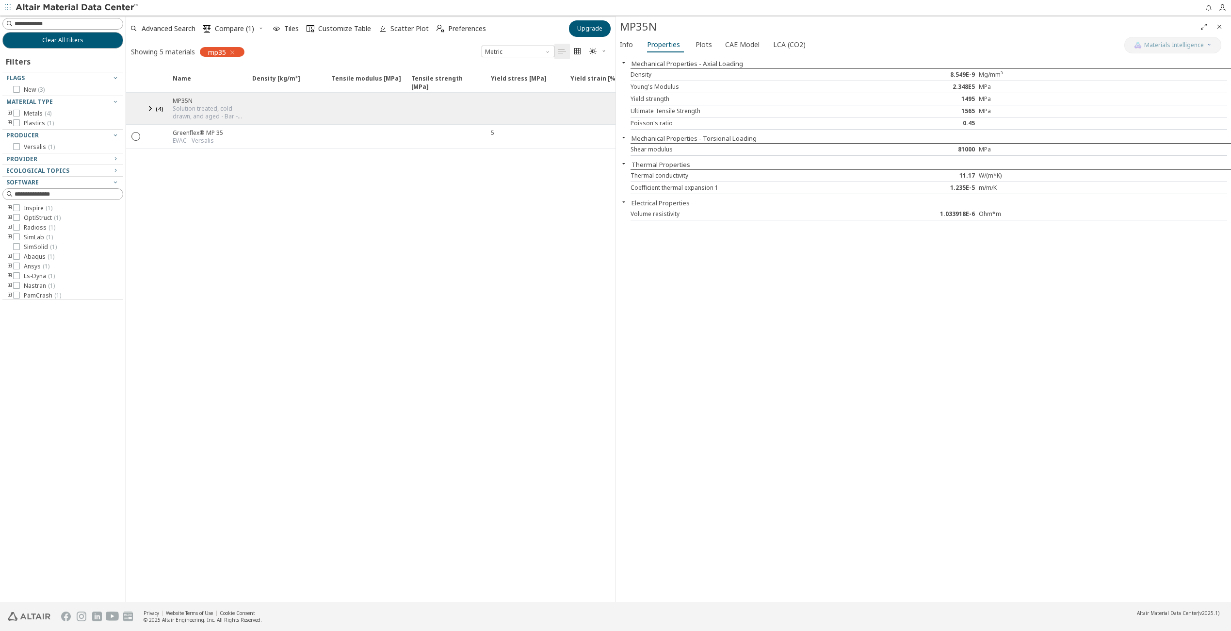
click at [183, 111] on div "Solution treated, cold drawn, and aged - Bar - ≤20.35, 20.35 - 25.43, 25.43 - 4…" at bounding box center [210, 113] width 74 height 16
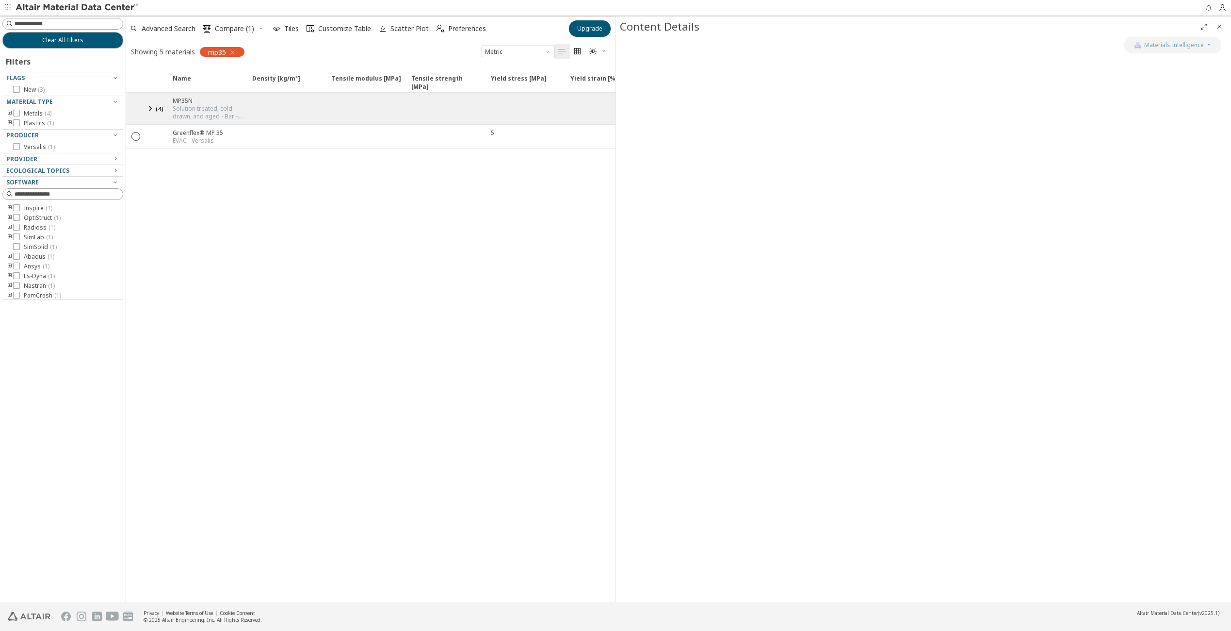
click at [151, 107] on icon at bounding box center [150, 108] width 12 height 12
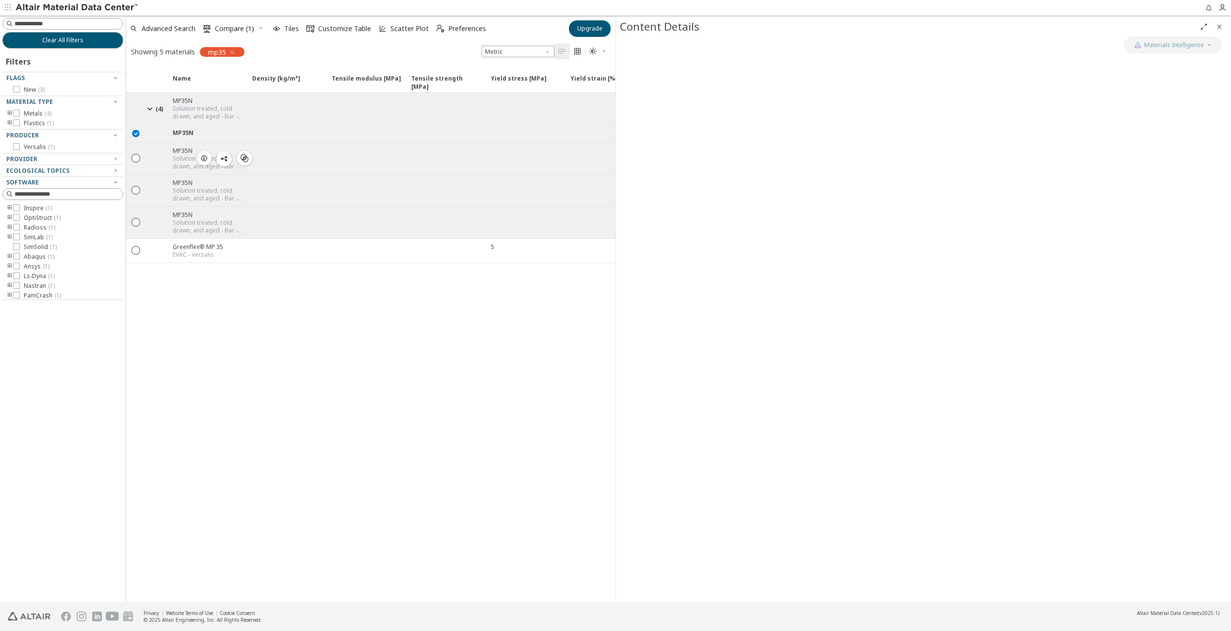
click at [203, 155] on icon "button" at bounding box center [204, 158] width 8 height 8
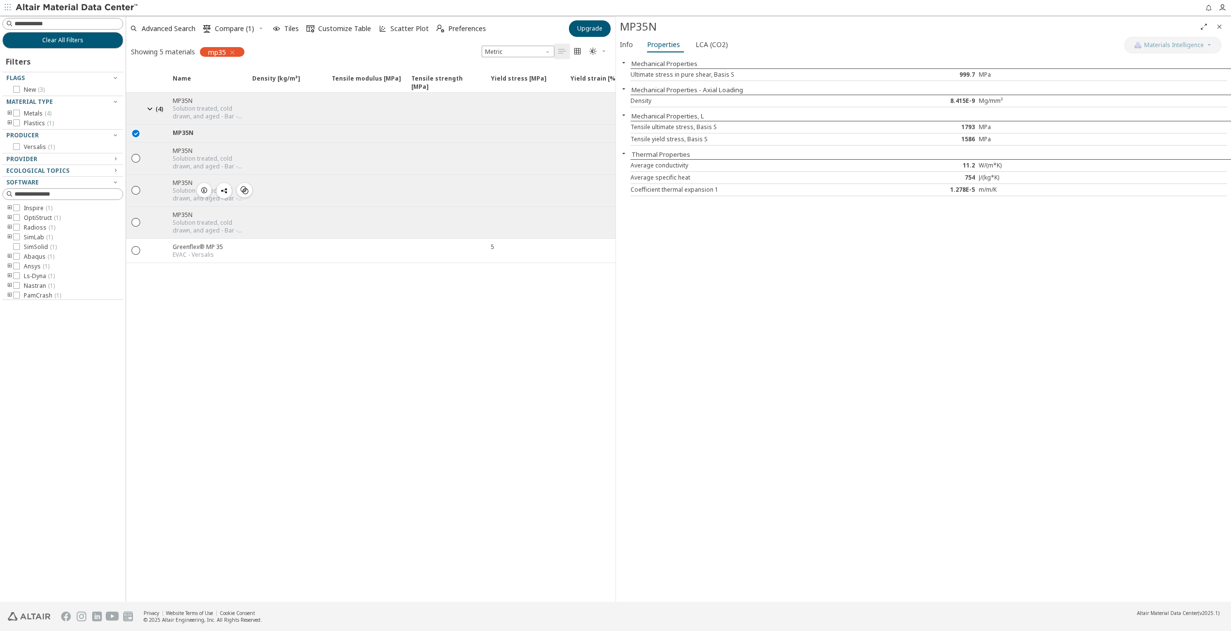
click at [199, 187] on span "button" at bounding box center [204, 190] width 12 height 15
click at [191, 211] on div "MP35N" at bounding box center [210, 215] width 74 height 8
click at [138, 154] on icon "" at bounding box center [136, 157] width 9 height 9
click at [135, 188] on icon "" at bounding box center [136, 189] width 9 height 9
click at [136, 226] on div " " at bounding box center [135, 221] width 19 height 17
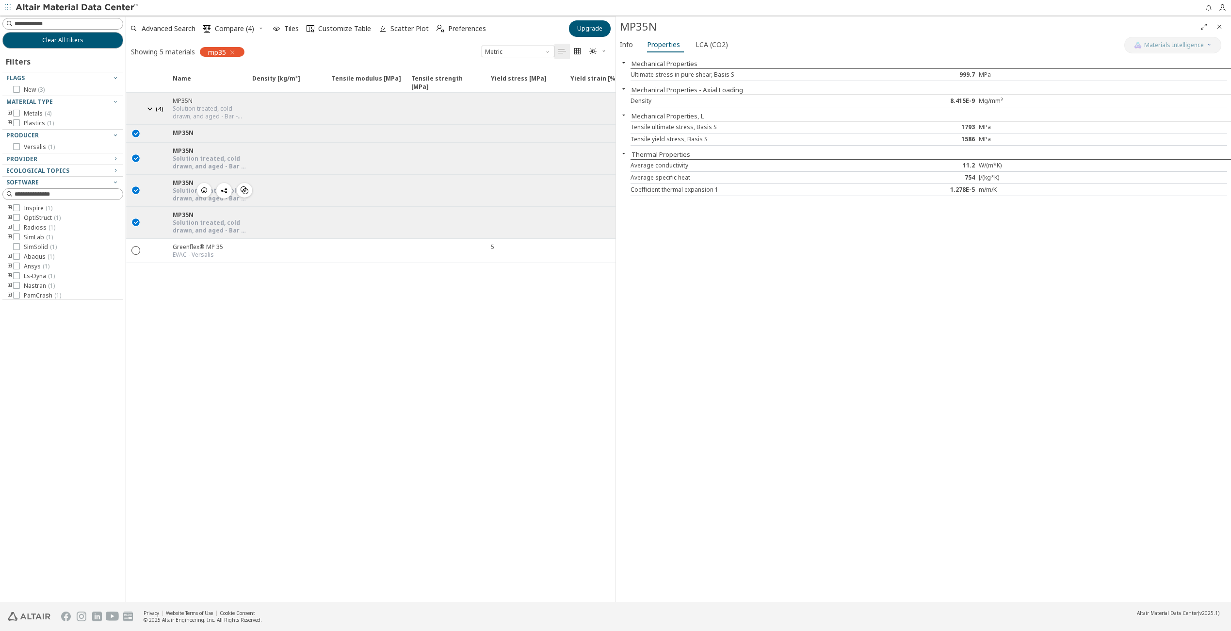
click at [202, 189] on icon "button" at bounding box center [204, 190] width 8 height 8
click at [247, 190] on icon "" at bounding box center [245, 190] width 8 height 8
click at [266, 199] on span "Similar Mechanical Properties" at bounding box center [287, 204] width 93 height 16
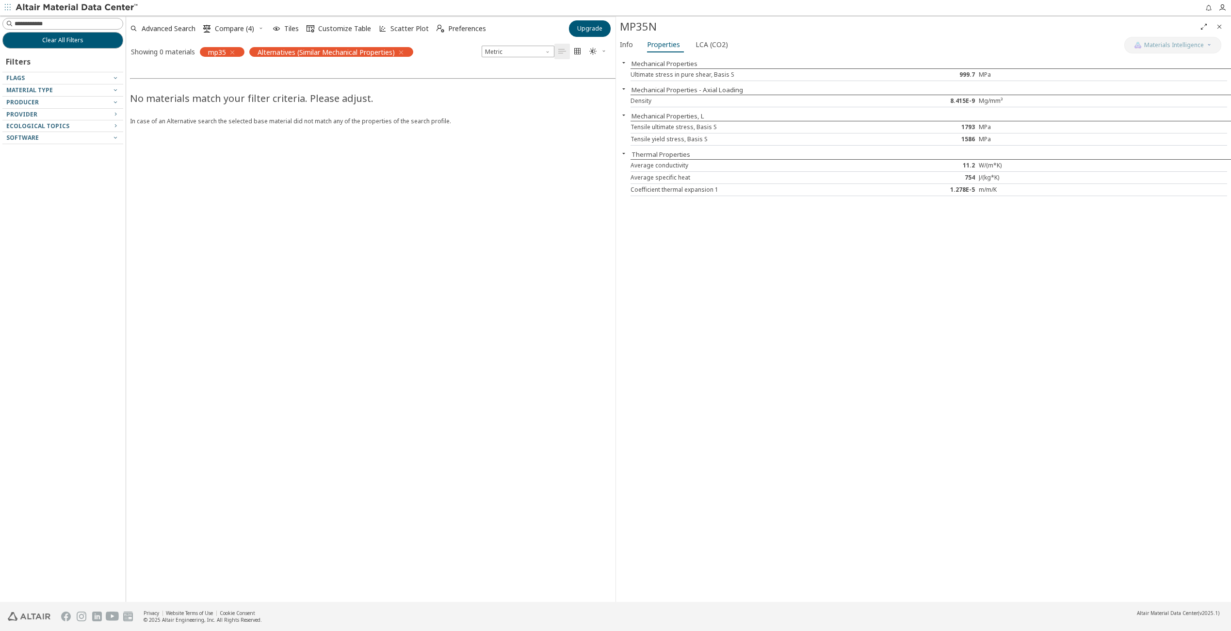
click at [400, 50] on icon "button" at bounding box center [401, 53] width 8 height 8
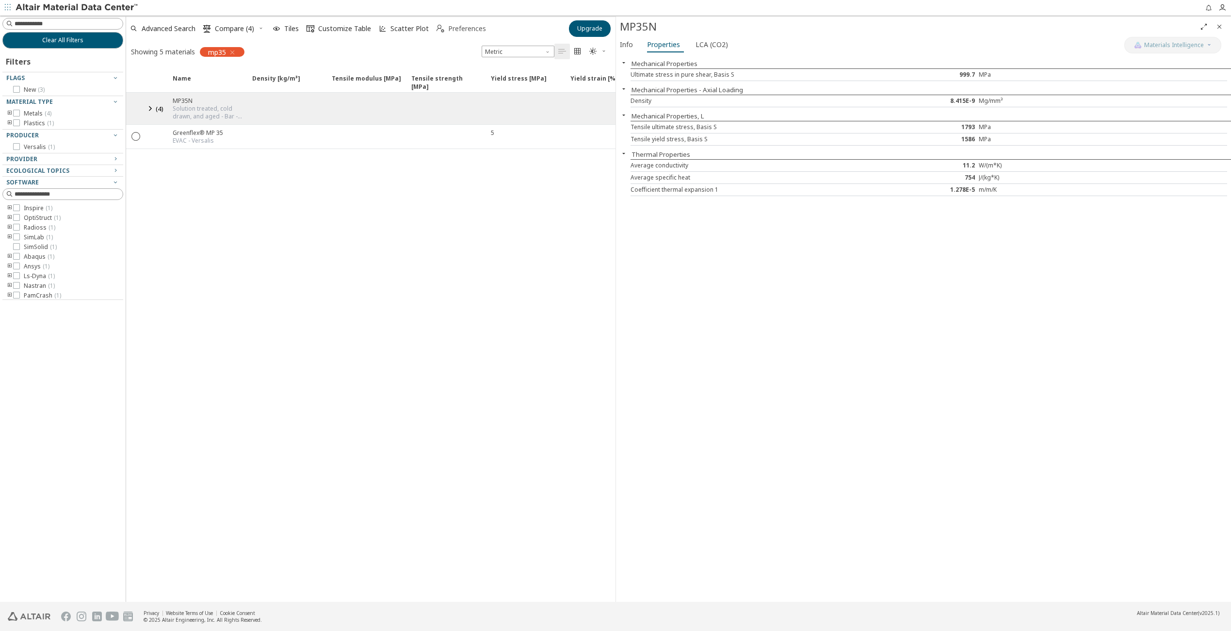
click at [468, 31] on span "Preferences" at bounding box center [467, 28] width 38 height 7
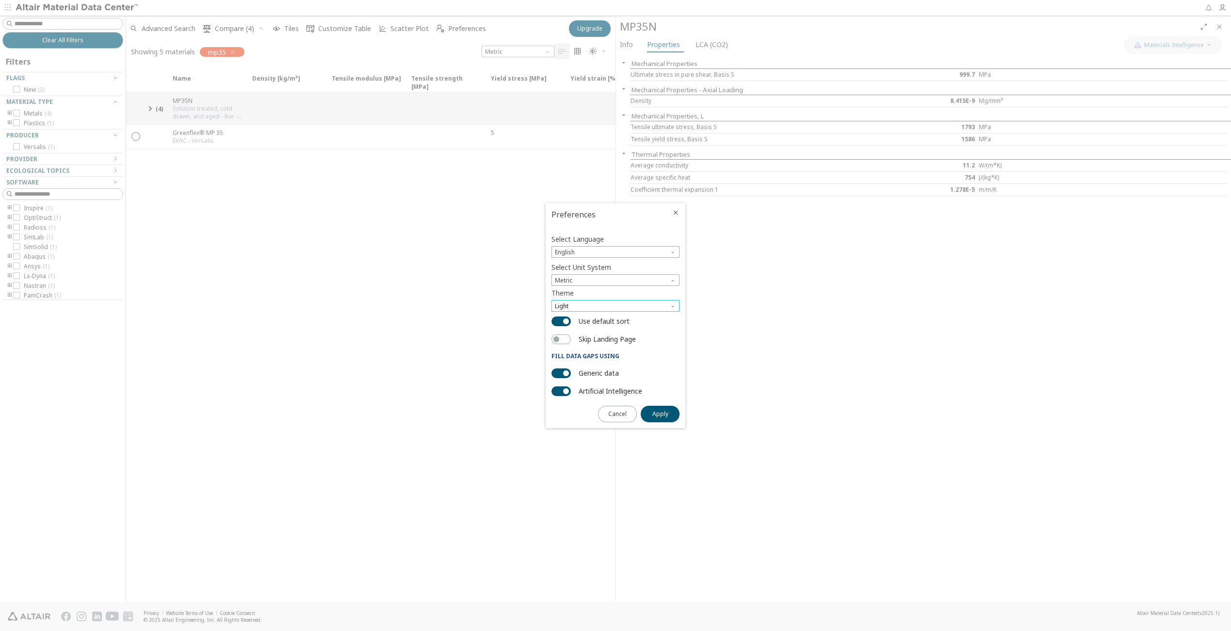
click at [628, 308] on span "Light" at bounding box center [616, 306] width 128 height 12
click at [614, 330] on span "Light Blue" at bounding box center [615, 330] width 120 height 7
drag, startPoint x: 654, startPoint y: 414, endPoint x: 643, endPoint y: 414, distance: 10.7
click at [654, 414] on span "Apply" at bounding box center [661, 414] width 16 height 8
